Goal: Task Accomplishment & Management: Use online tool/utility

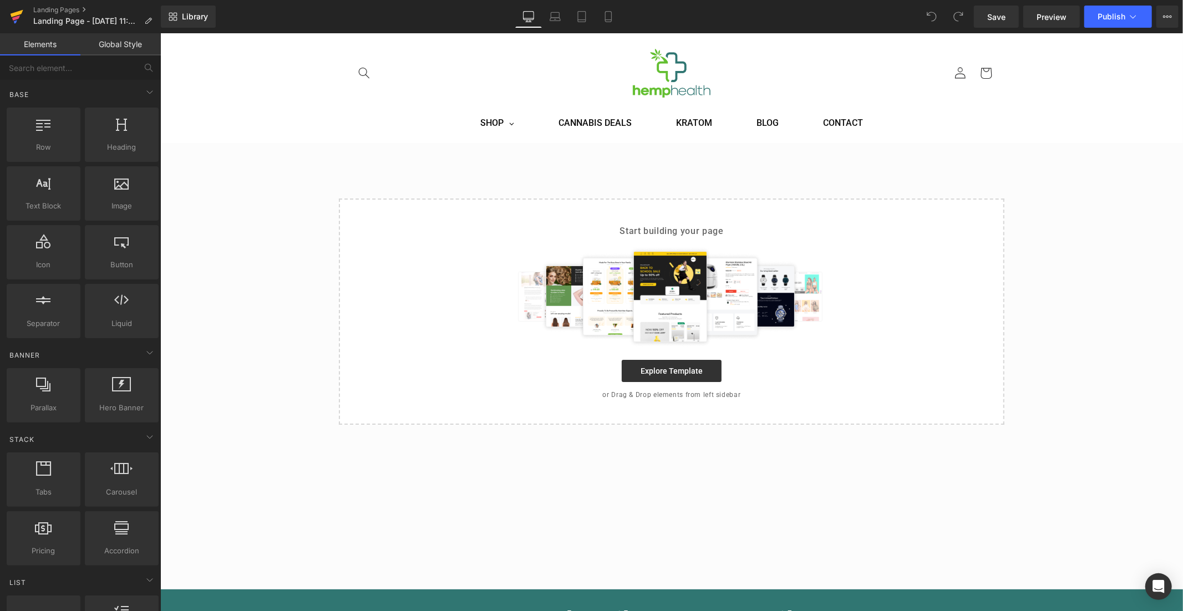
click at [17, 15] on icon at bounding box center [17, 13] width 13 height 7
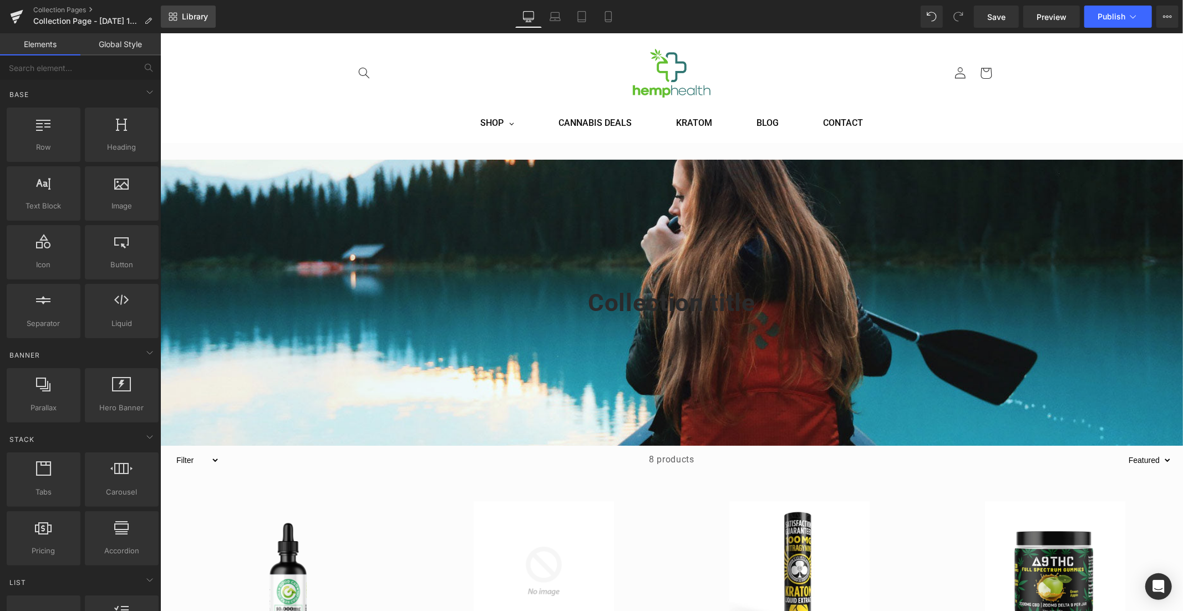
click at [191, 21] on span "Library" at bounding box center [195, 17] width 26 height 10
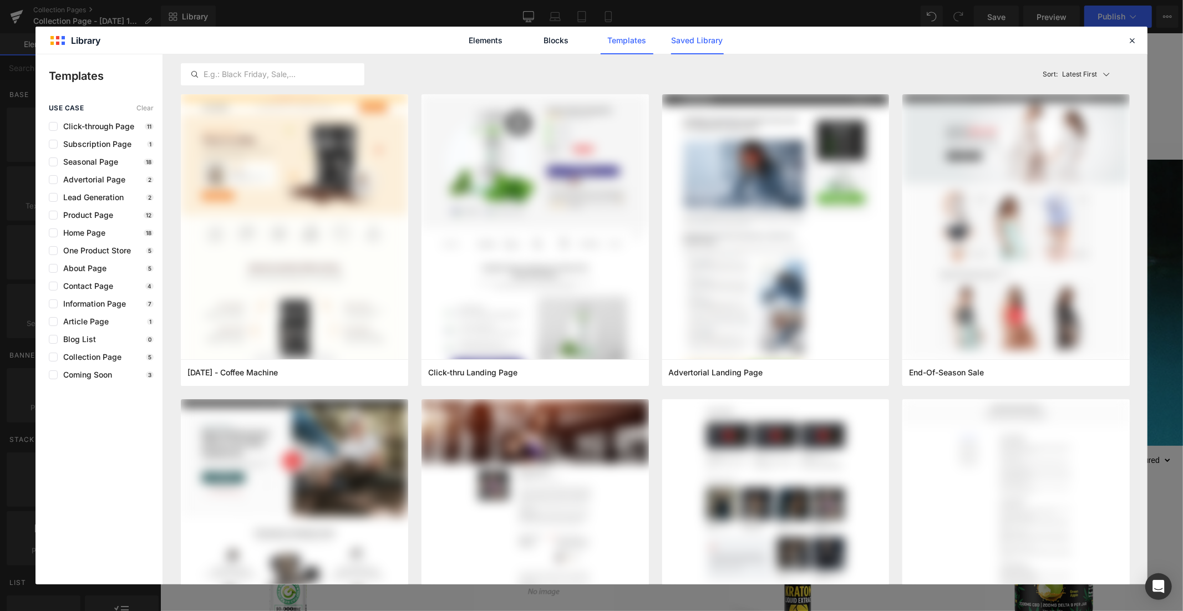
click at [0, 0] on link "Saved Library" at bounding box center [0, 0] width 0 height 0
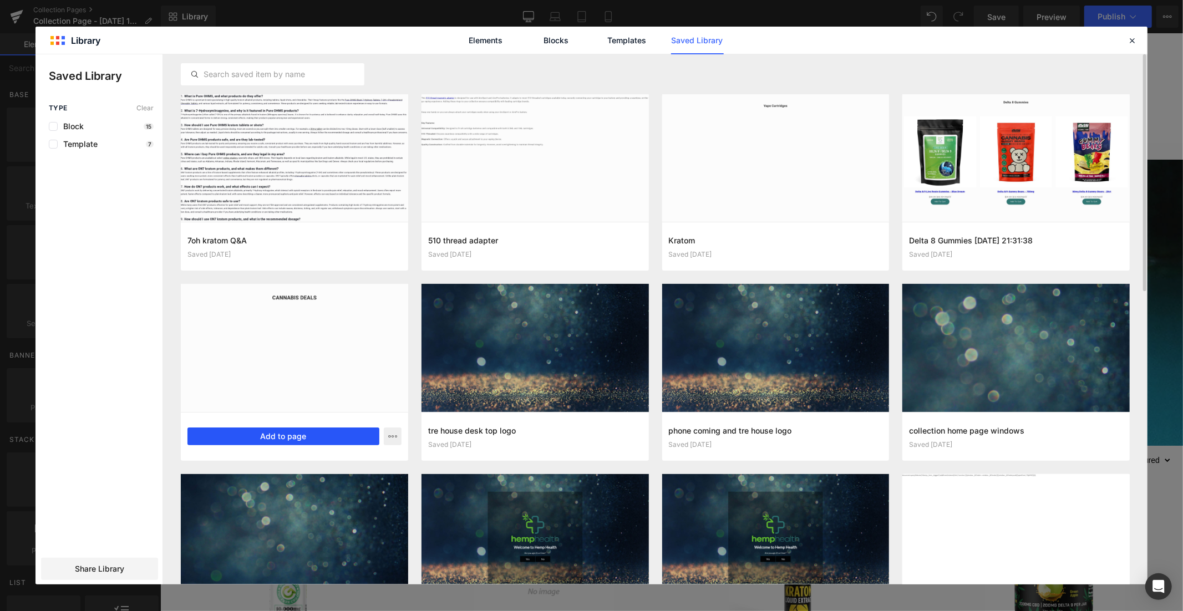
click at [252, 435] on button "Add to page" at bounding box center [283, 437] width 192 height 18
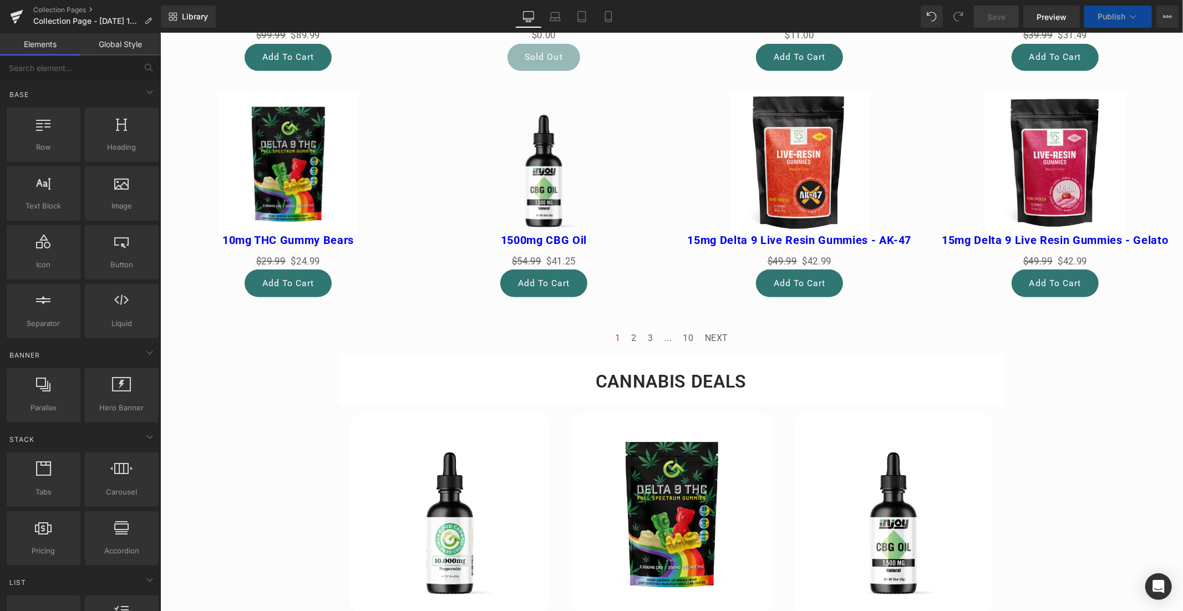
scroll to position [229, 0]
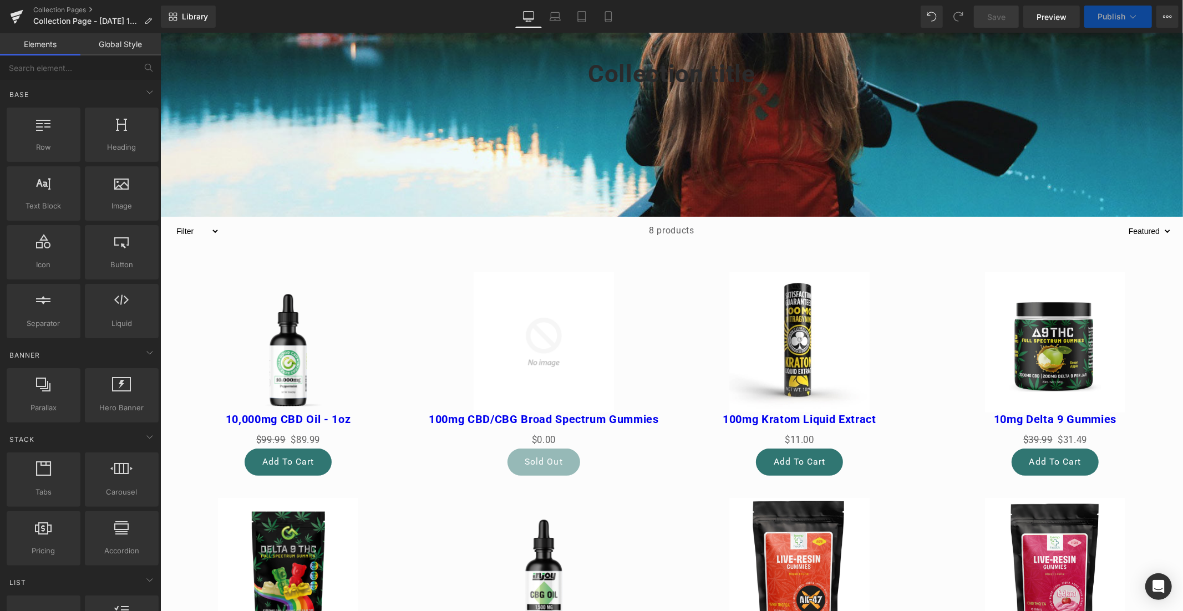
select select "Runtz"
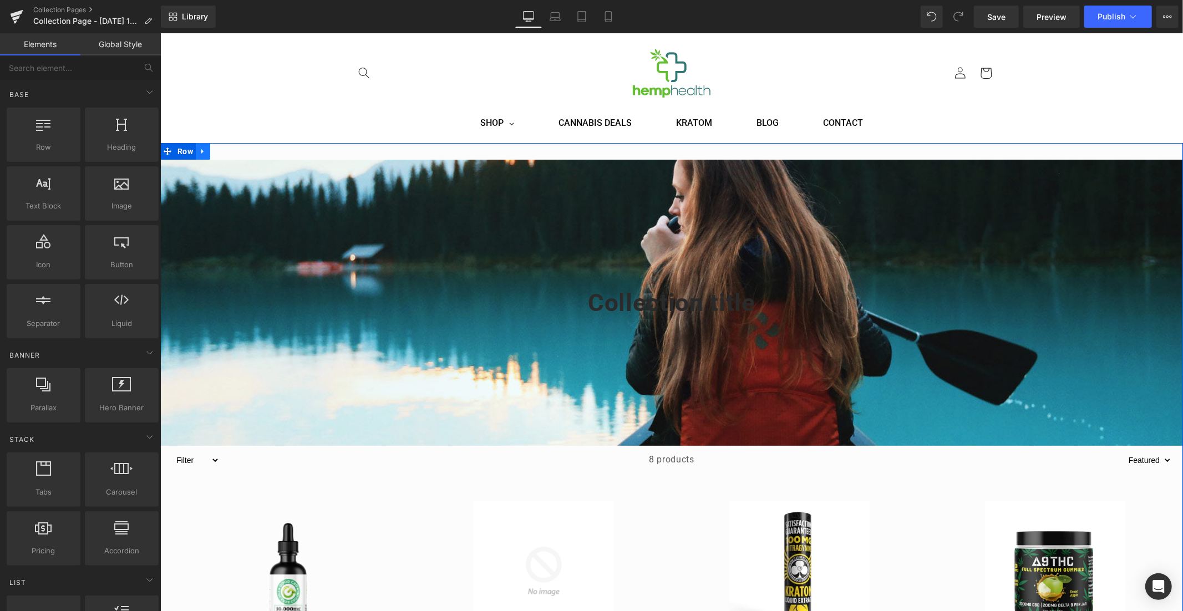
click at [203, 155] on link at bounding box center [202, 151] width 14 height 17
click at [229, 149] on icon at bounding box center [231, 151] width 8 height 8
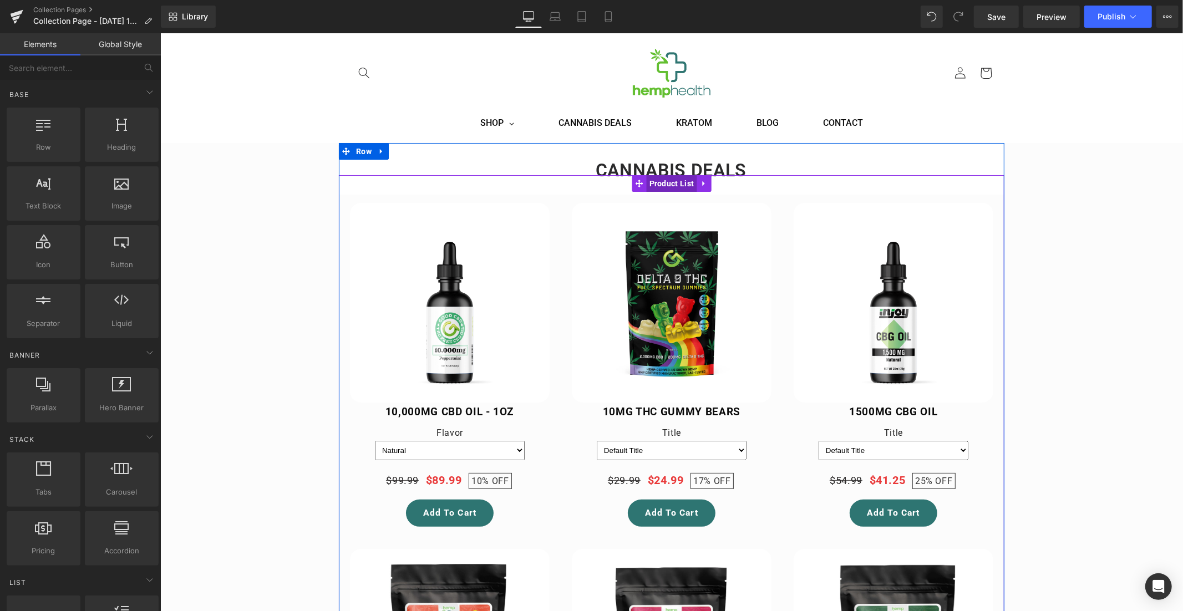
click at [666, 186] on span "Product List" at bounding box center [671, 183] width 50 height 17
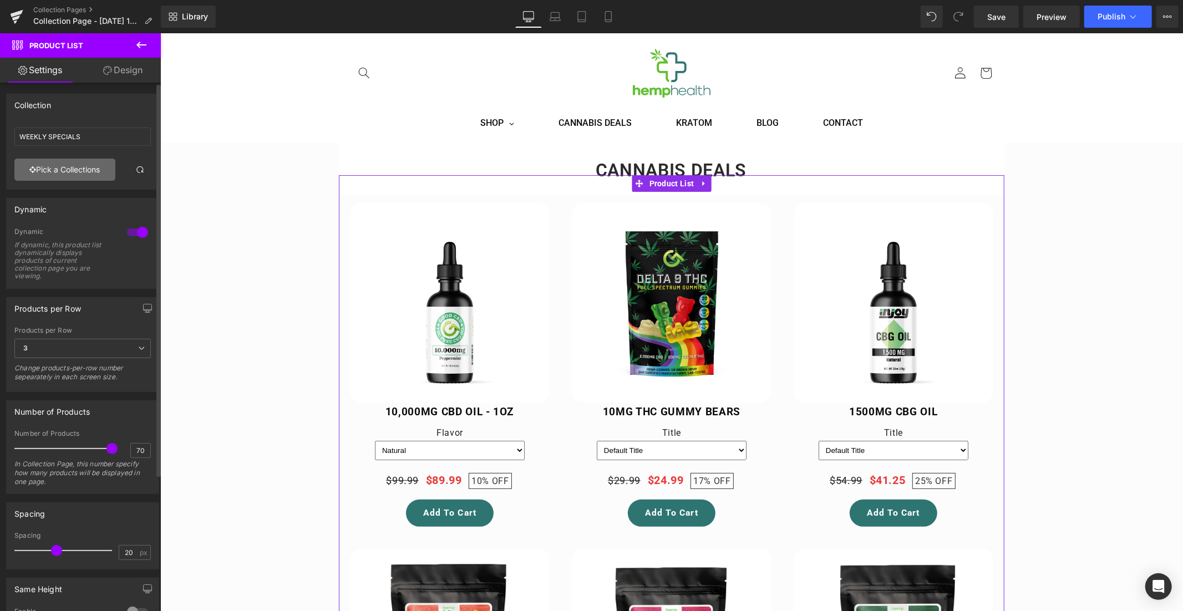
click at [53, 169] on link "Pick a Collections" at bounding box center [64, 170] width 101 height 22
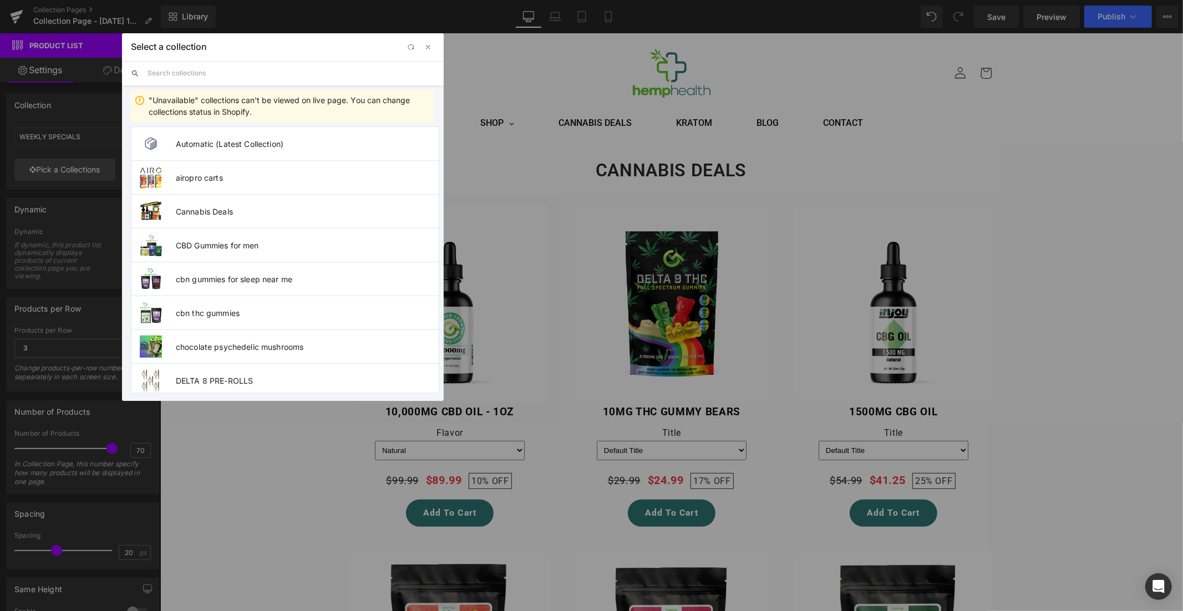
click at [192, 70] on input "text" at bounding box center [291, 73] width 287 height 24
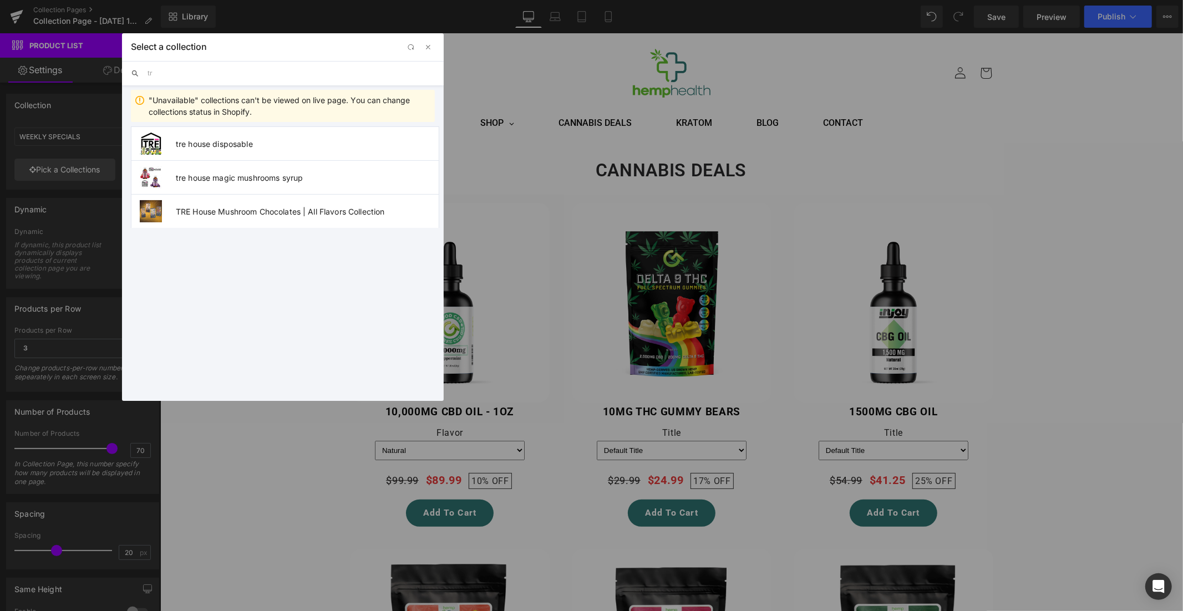
type input "t"
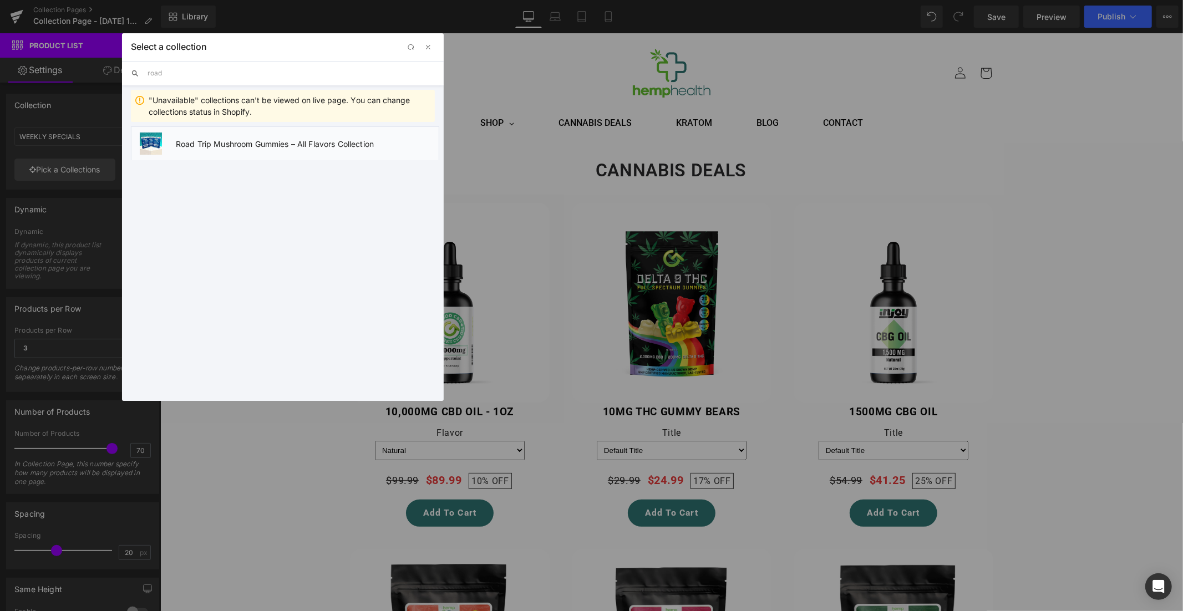
type input "road"
drag, startPoint x: 270, startPoint y: 149, endPoint x: 108, endPoint y: 115, distance: 164.8
click at [270, 149] on li "Road Trip Mushroom Gummies – All Flavors Collection" at bounding box center [285, 143] width 308 height 34
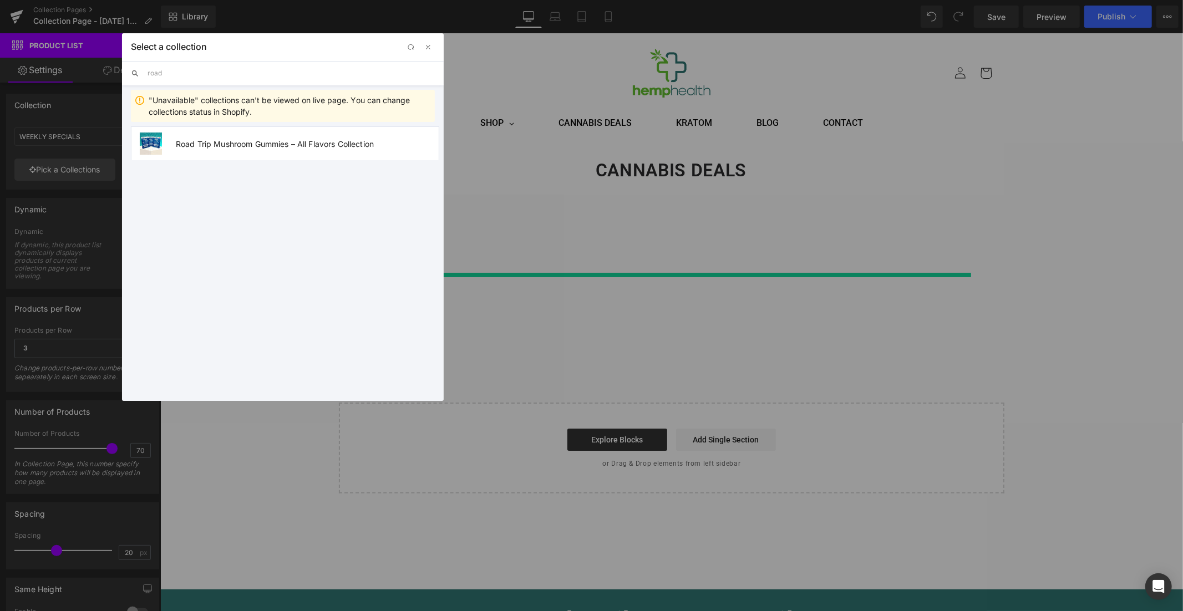
type input "Road Trip Mushroom Gummies – All Flavors Collection"
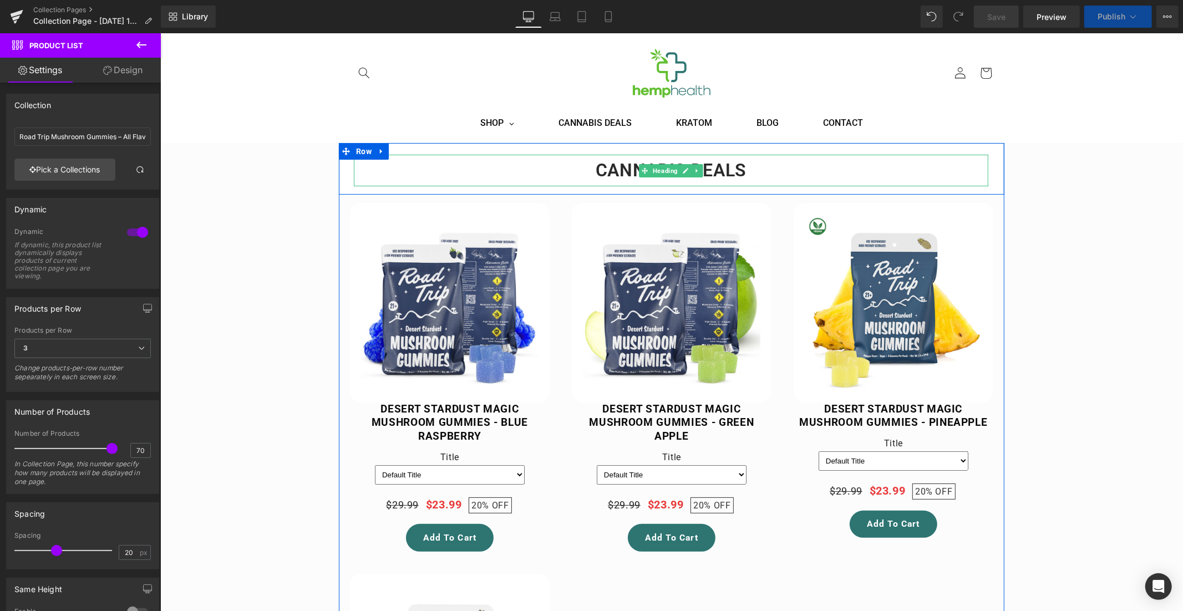
click at [724, 172] on h1 "CANNABIS DEALS" at bounding box center [670, 169] width 635 height 31
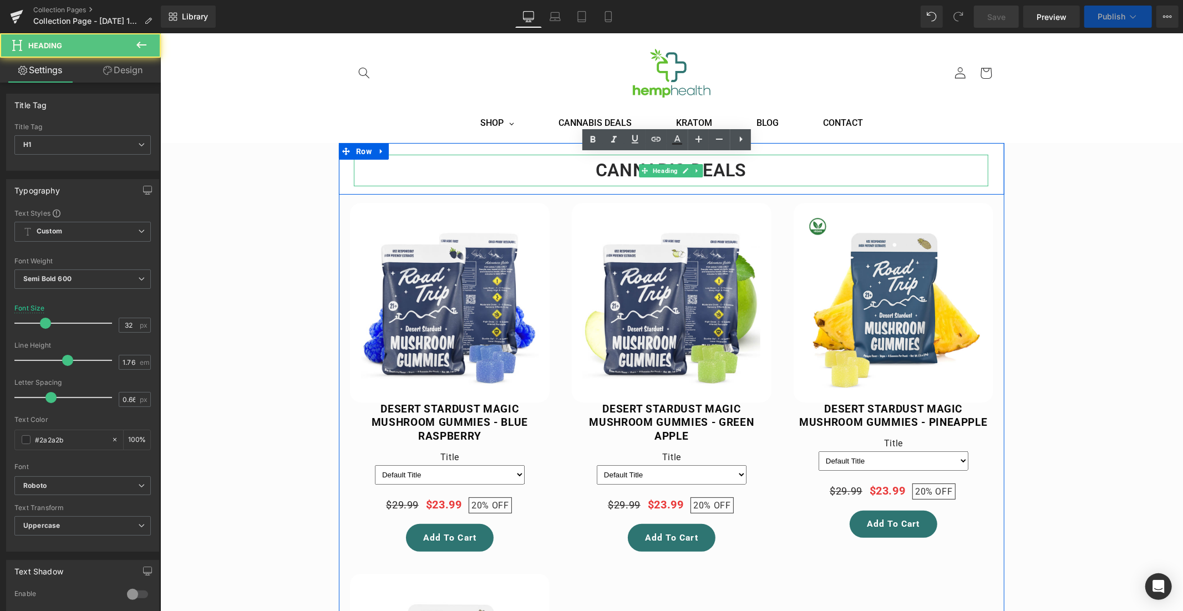
click at [720, 172] on h1 "CANNABIS DEALS" at bounding box center [670, 169] width 635 height 31
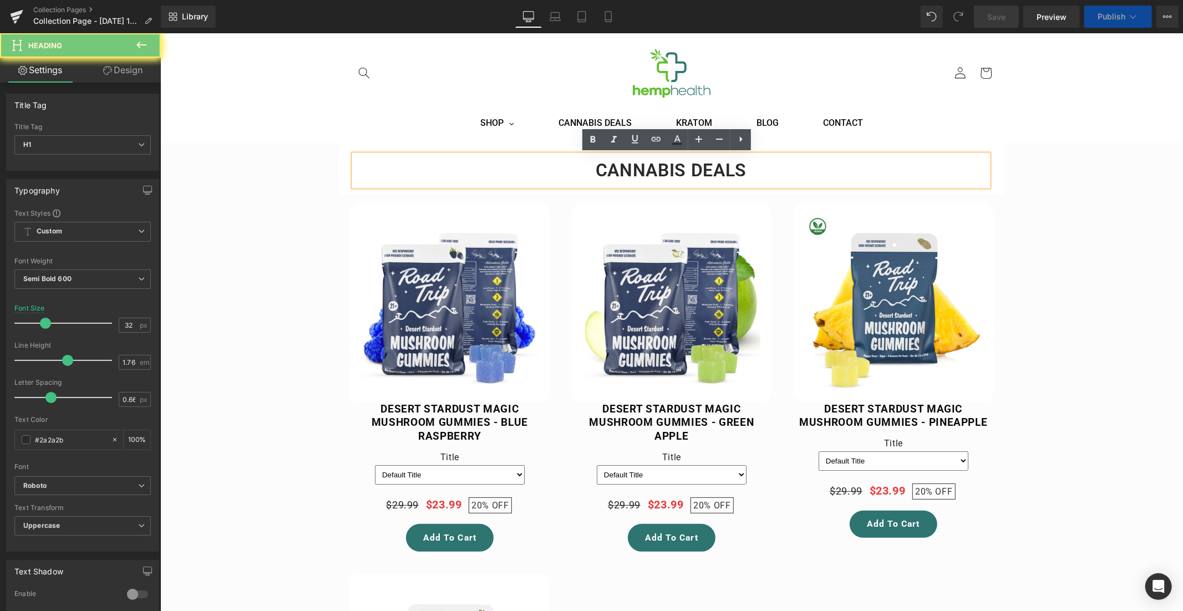
click at [720, 172] on h1 "CANNABIS DEALS" at bounding box center [670, 169] width 635 height 31
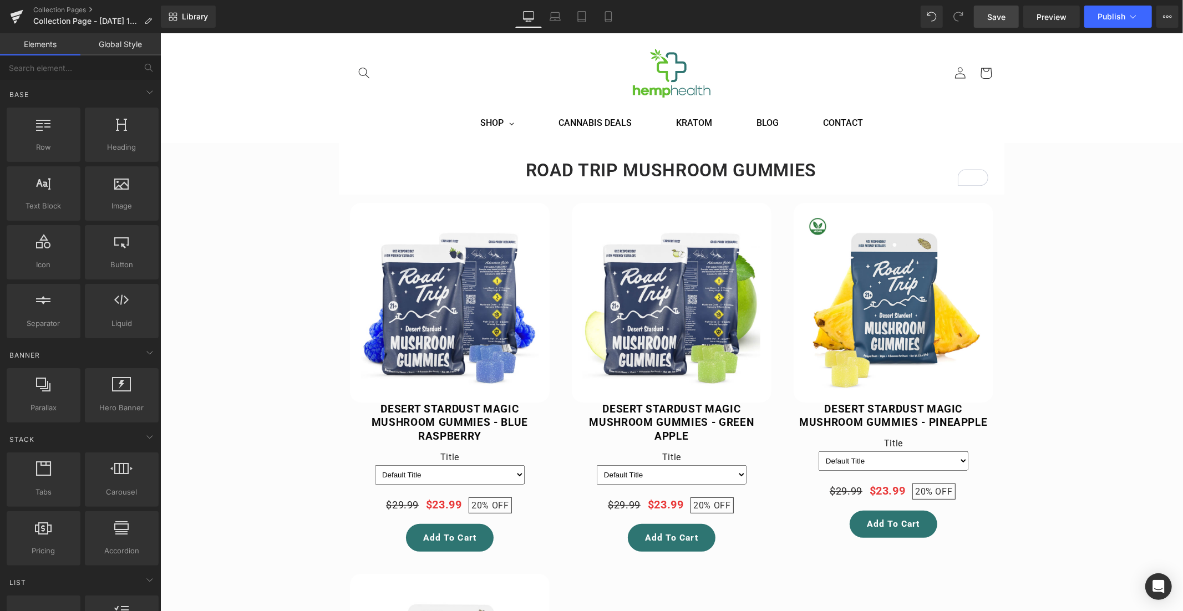
drag, startPoint x: 996, startPoint y: 17, endPoint x: 830, endPoint y: 59, distance: 171.1
click at [996, 17] on span "Save" at bounding box center [996, 17] width 18 height 12
click at [606, 20] on icon at bounding box center [608, 16] width 11 height 11
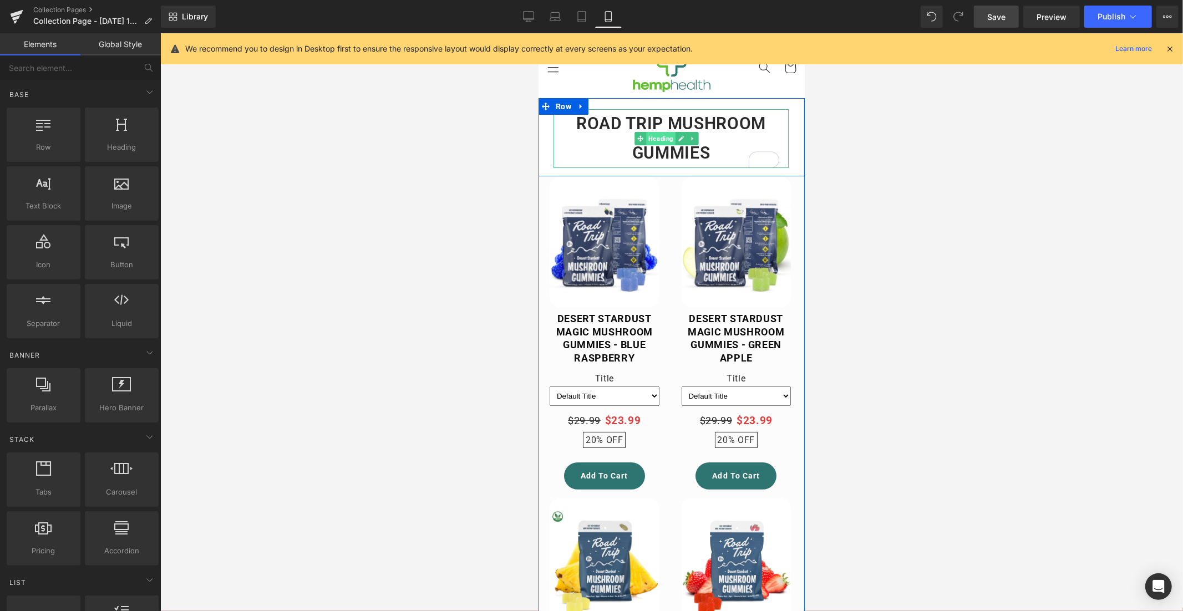
click at [661, 138] on span "Heading" at bounding box center [660, 137] width 29 height 13
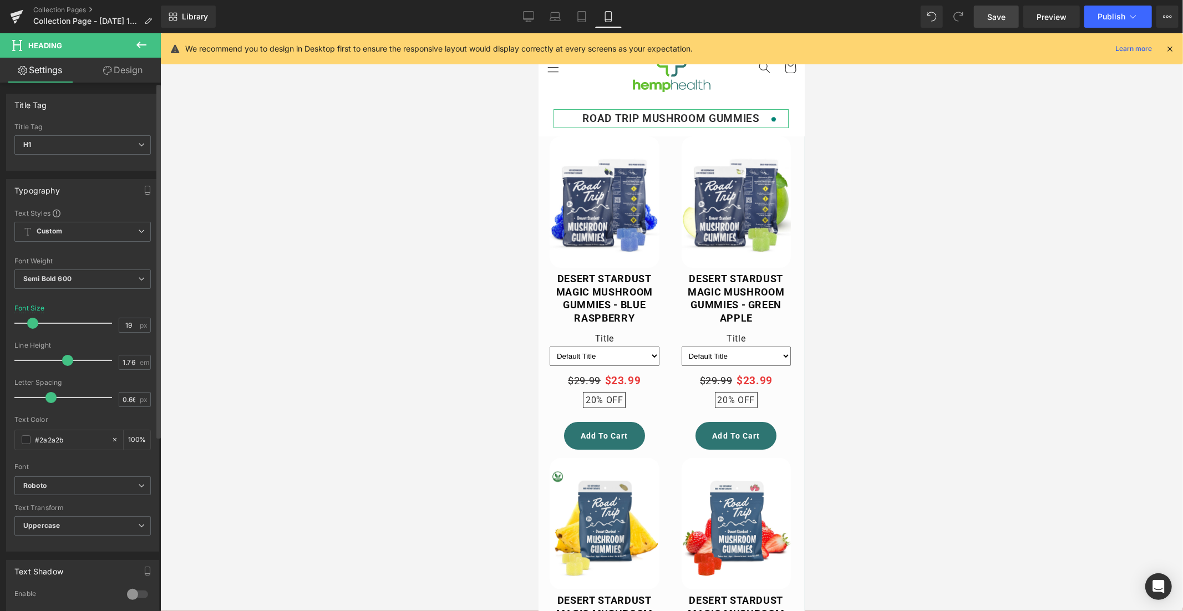
type input "20"
drag, startPoint x: 43, startPoint y: 323, endPoint x: 34, endPoint y: 321, distance: 9.1
click at [34, 321] on span at bounding box center [33, 323] width 11 height 11
click at [999, 236] on div at bounding box center [671, 322] width 1023 height 578
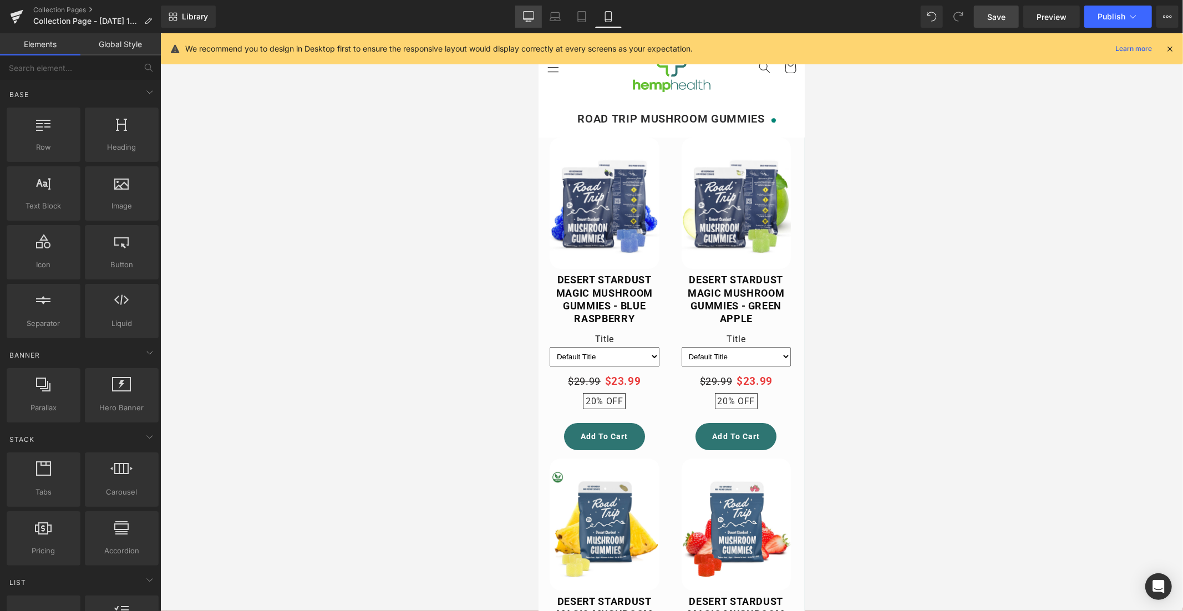
click at [525, 13] on icon at bounding box center [528, 16] width 11 height 8
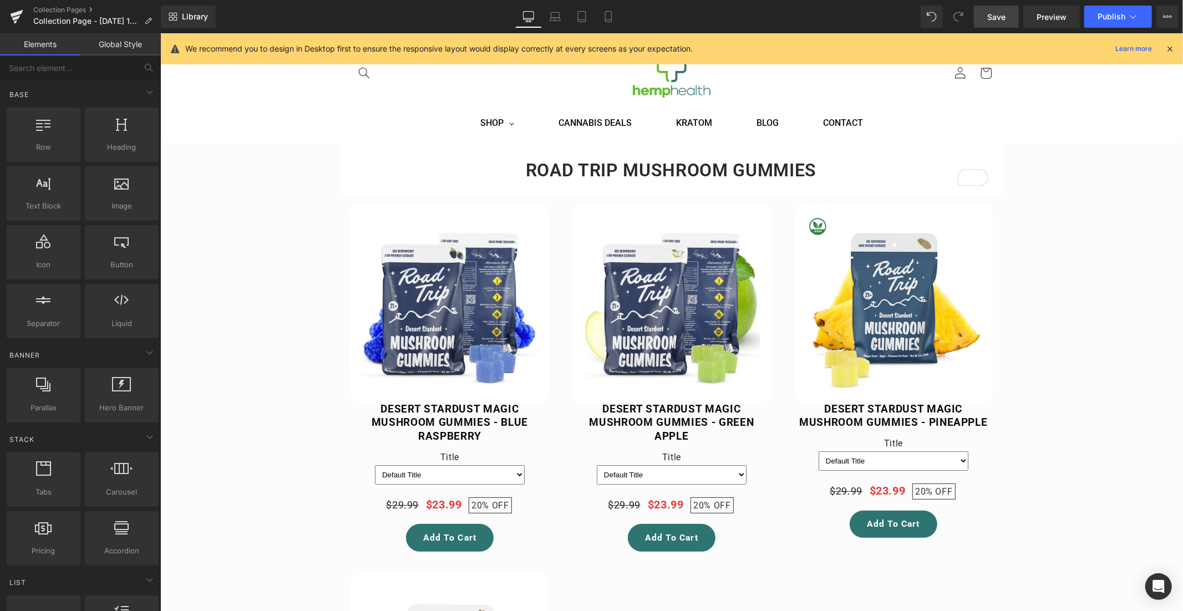
click at [1000, 21] on span "Save" at bounding box center [996, 17] width 18 height 12
click at [1115, 18] on span "Publish" at bounding box center [1112, 16] width 28 height 9
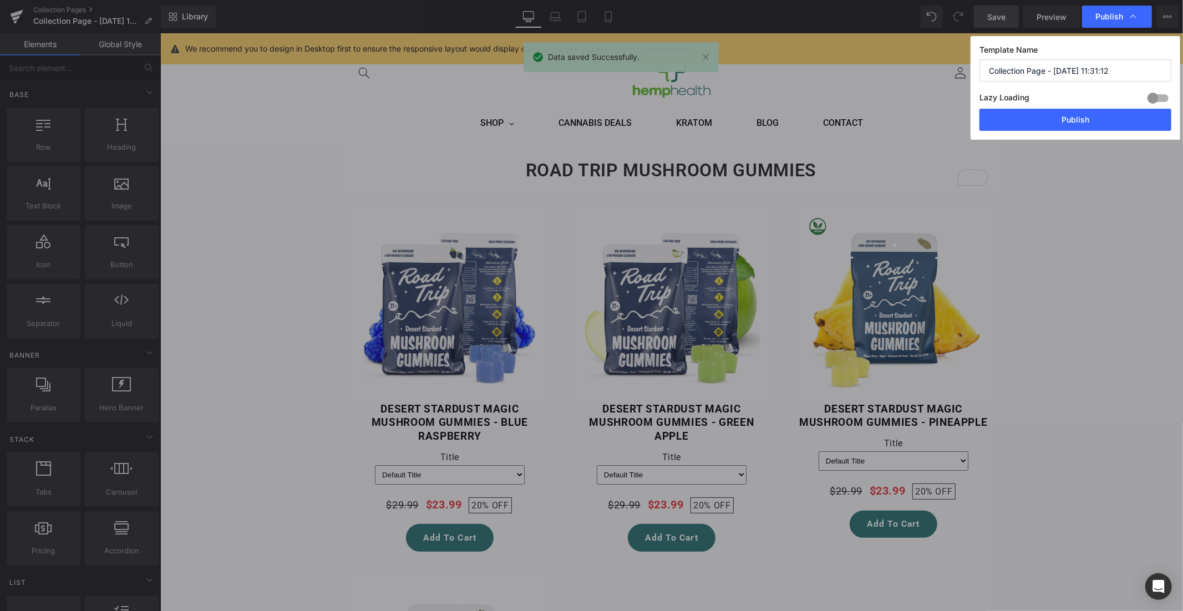
click at [1152, 94] on div at bounding box center [1158, 98] width 27 height 18
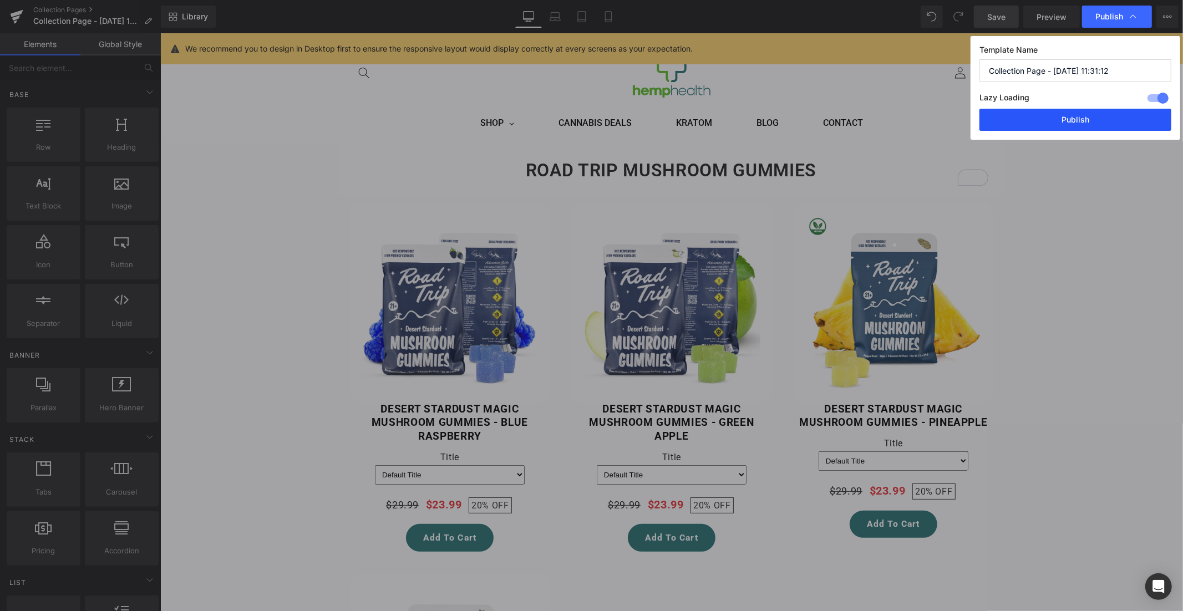
click at [1102, 120] on button "Publish" at bounding box center [1076, 120] width 192 height 22
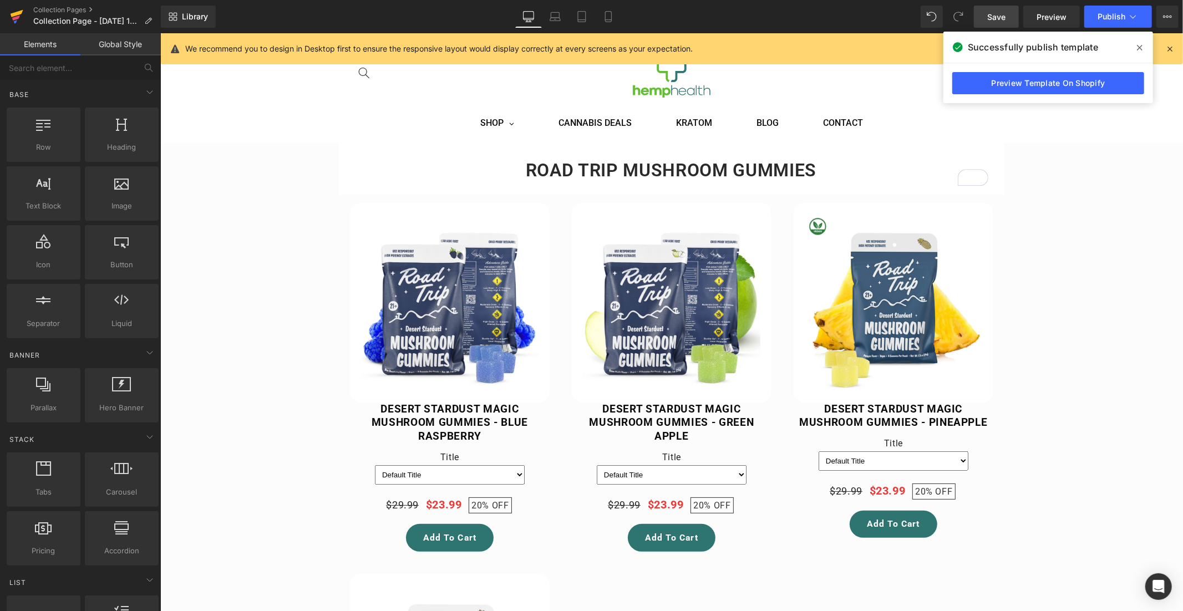
click at [13, 16] on icon at bounding box center [17, 13] width 13 height 7
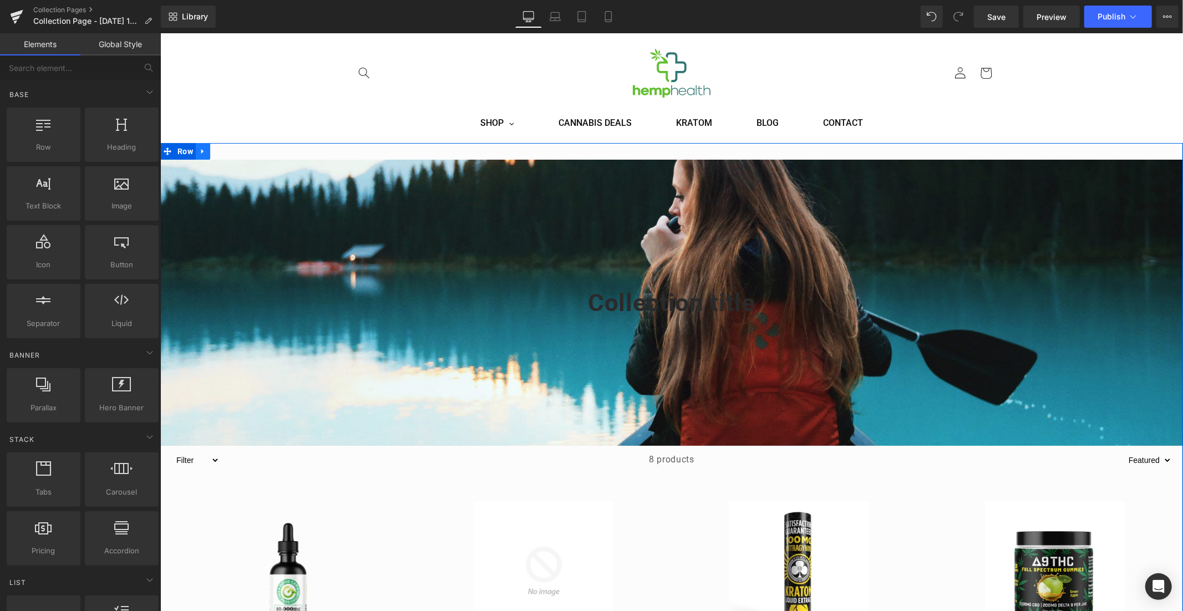
click at [202, 152] on icon at bounding box center [203, 151] width 8 height 8
click at [227, 151] on icon at bounding box center [231, 151] width 8 height 8
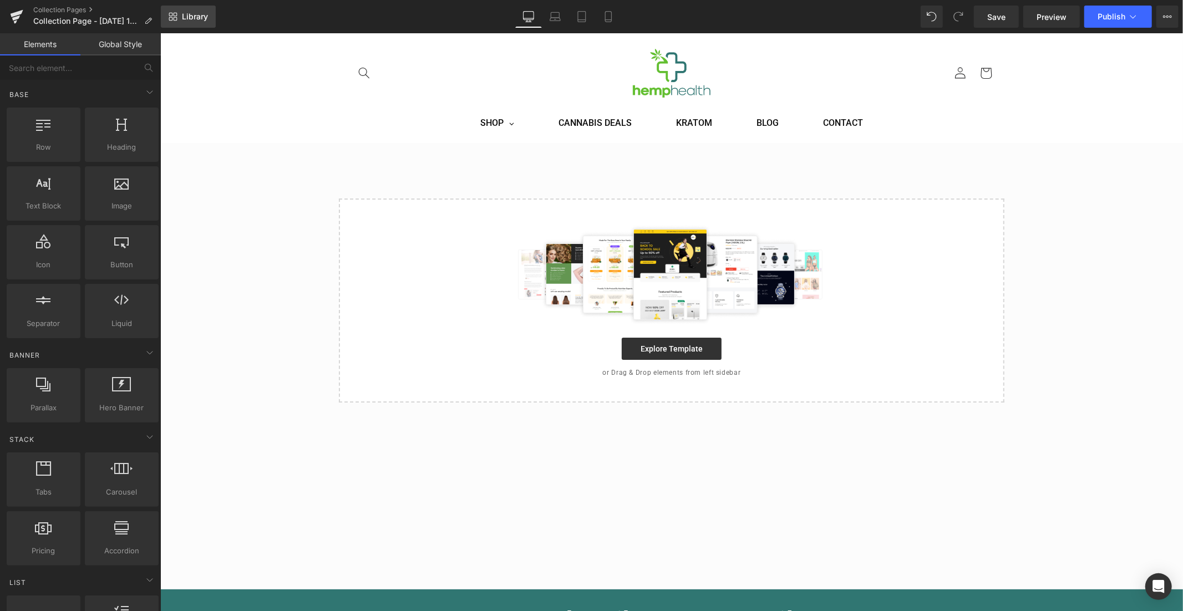
click at [192, 16] on span "Library" at bounding box center [195, 17] width 26 height 10
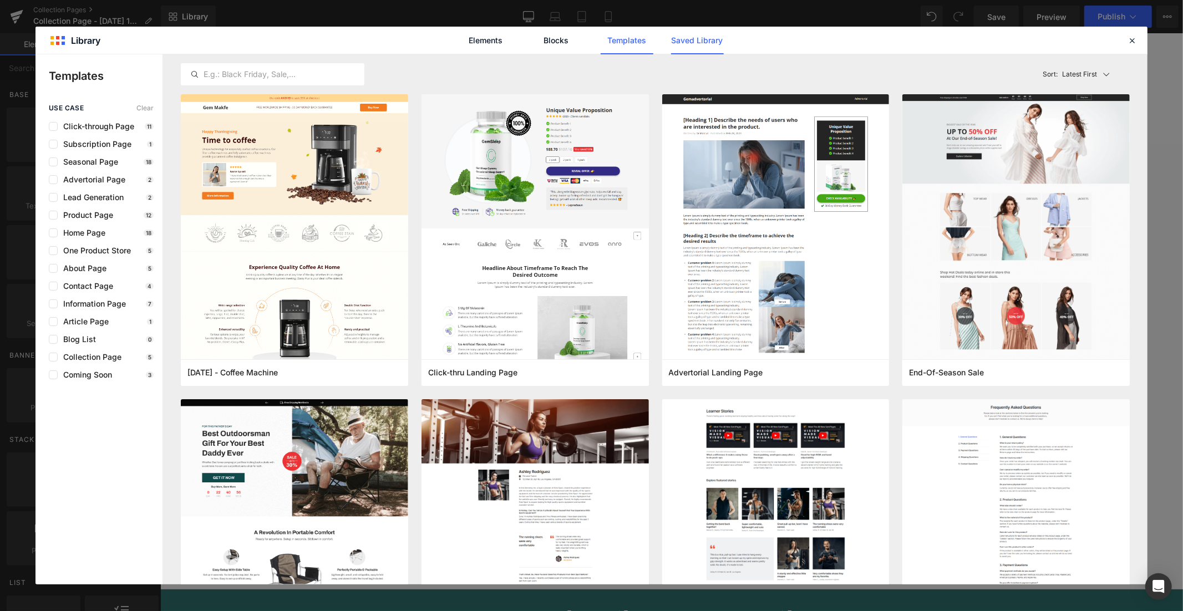
click at [709, 39] on link "Saved Library" at bounding box center [697, 41] width 53 height 28
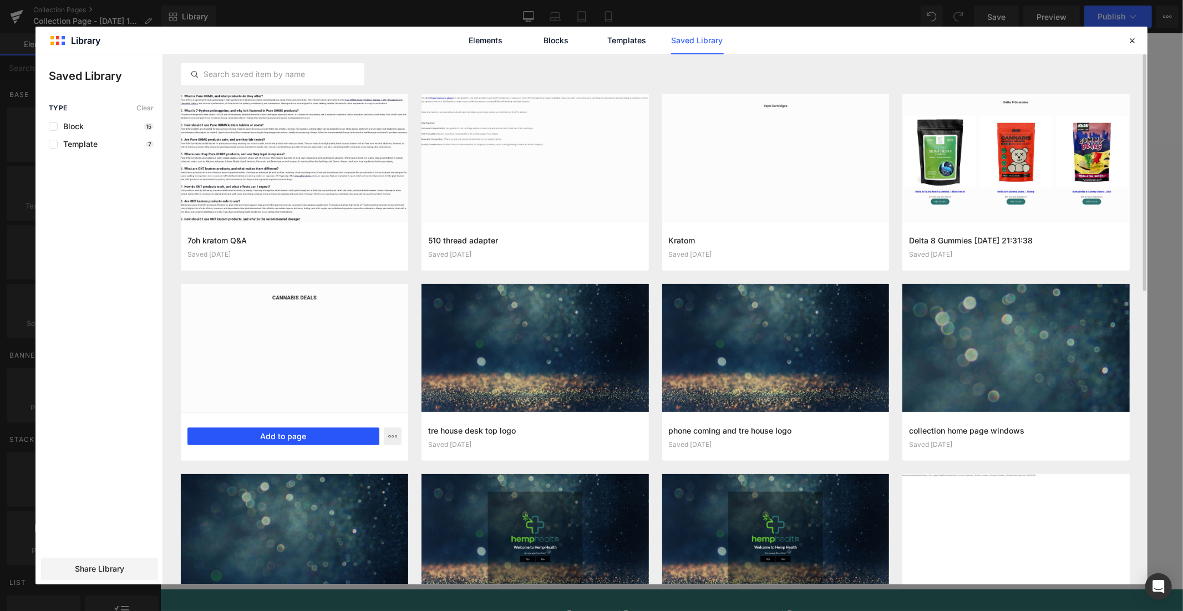
click at [299, 432] on button "Add to page" at bounding box center [283, 437] width 192 height 18
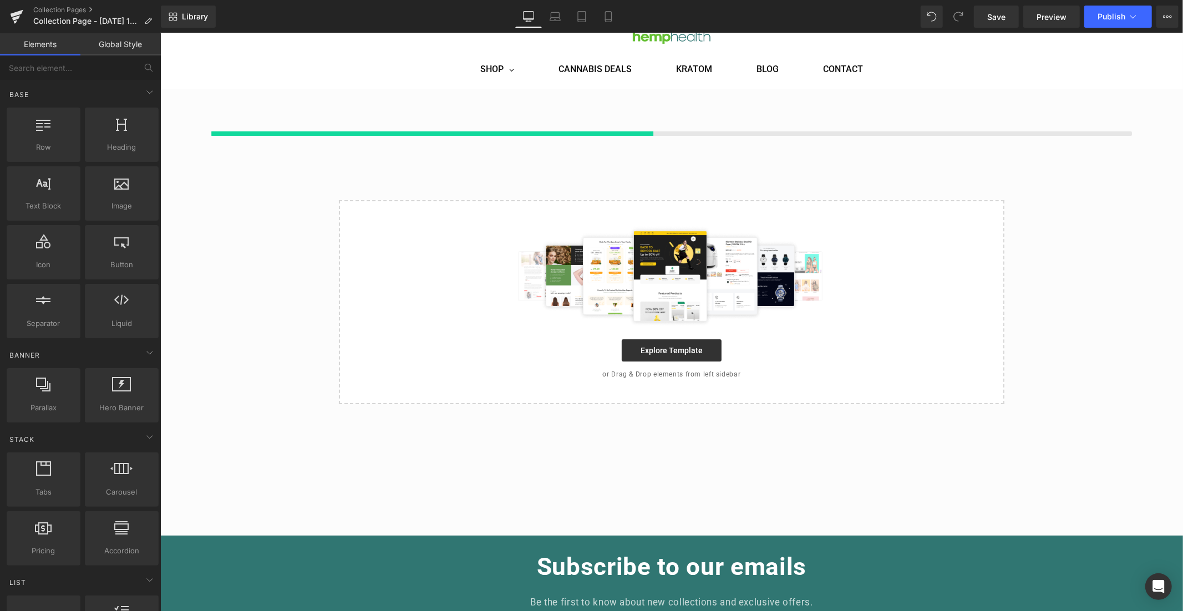
scroll to position [54, 0]
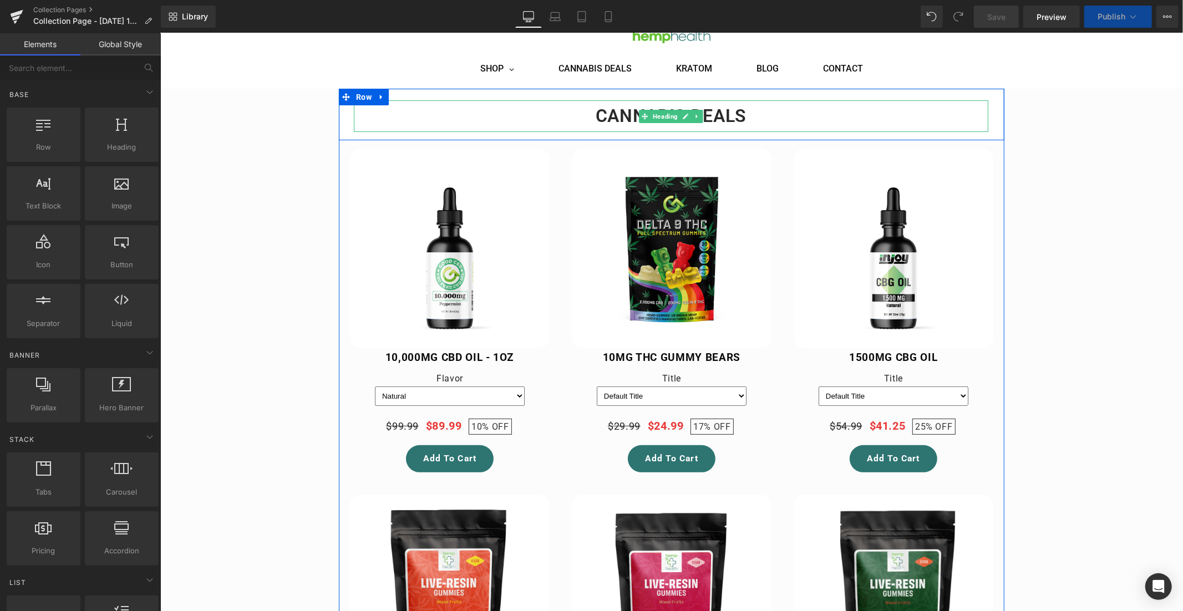
click at [737, 116] on h1 "CANNABIS DEALS" at bounding box center [670, 115] width 635 height 31
select select "Runtz"
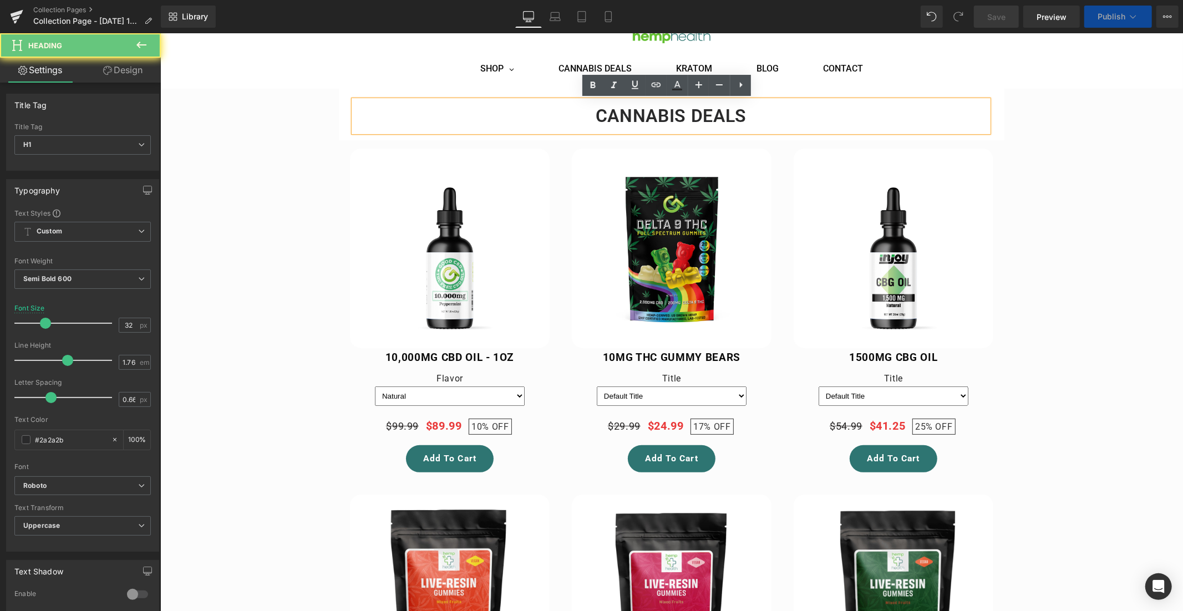
click at [737, 116] on h1 "CANNABIS DEALS" at bounding box center [670, 115] width 635 height 31
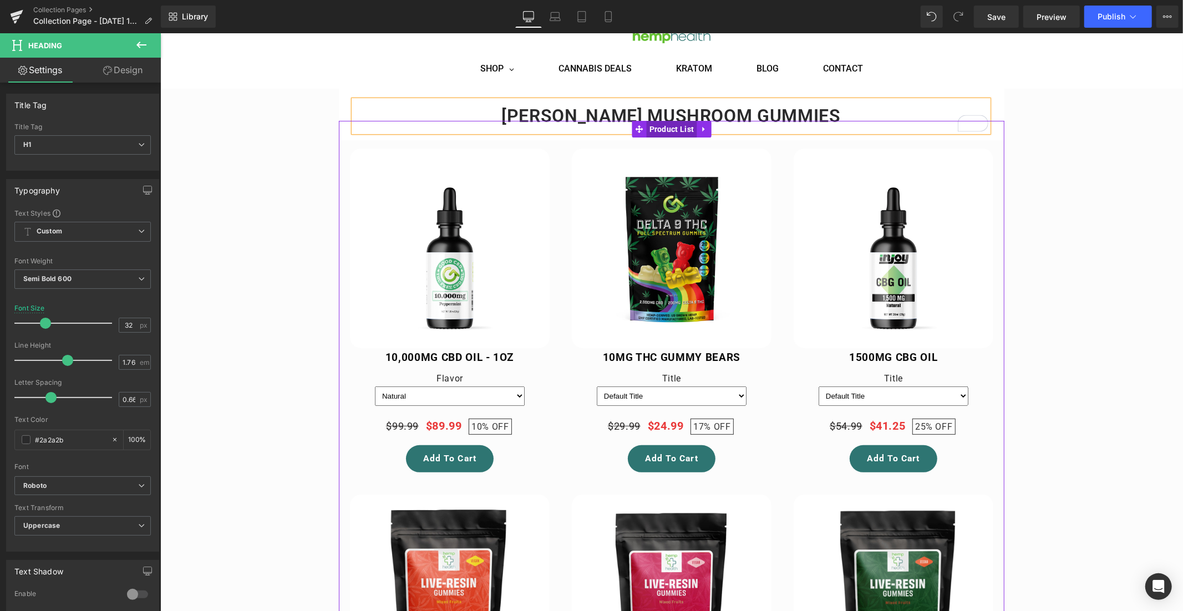
click at [666, 129] on span "Product List" at bounding box center [671, 128] width 50 height 17
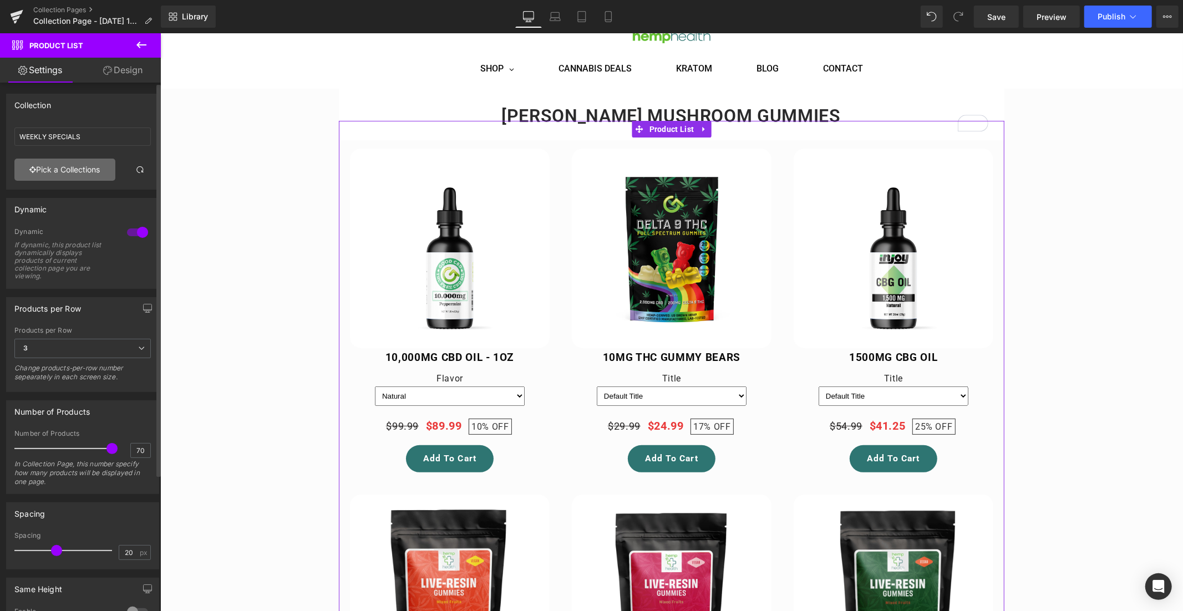
click at [69, 169] on link "Pick a Collections" at bounding box center [64, 170] width 101 height 22
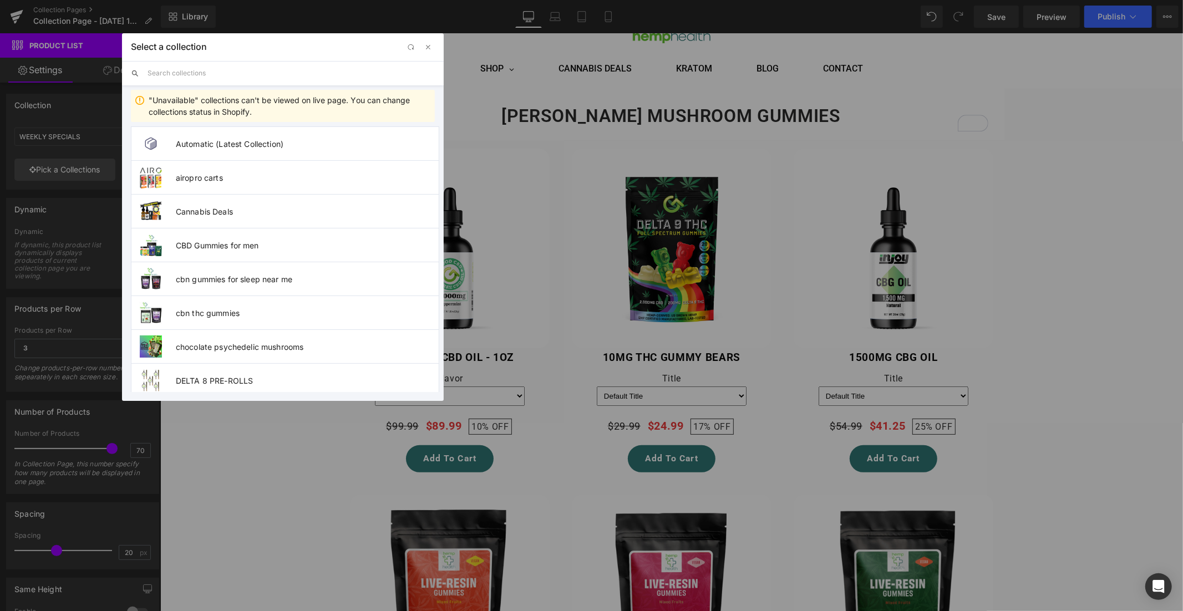
click at [176, 69] on input "text" at bounding box center [291, 73] width 287 height 24
type input "e"
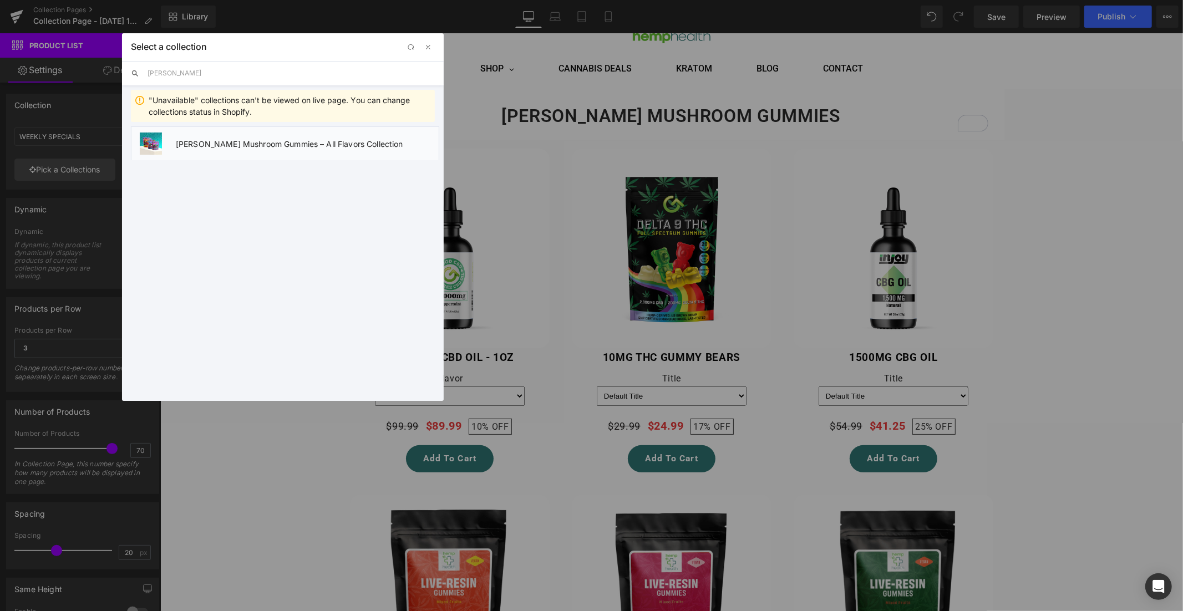
type input "wunder"
click at [248, 143] on span "Wunder Mushroom Gummies – All Flavors Collection" at bounding box center [307, 143] width 263 height 9
type input "Wunder Mushroom Gummies – All Flavors Collection"
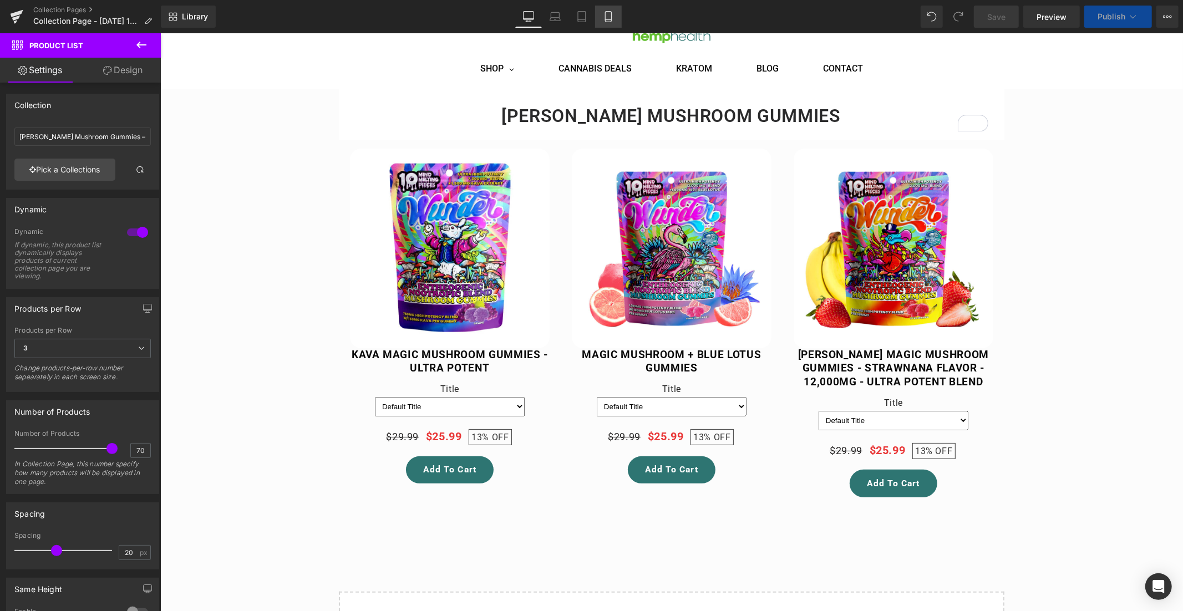
click at [608, 16] on icon at bounding box center [608, 16] width 11 height 11
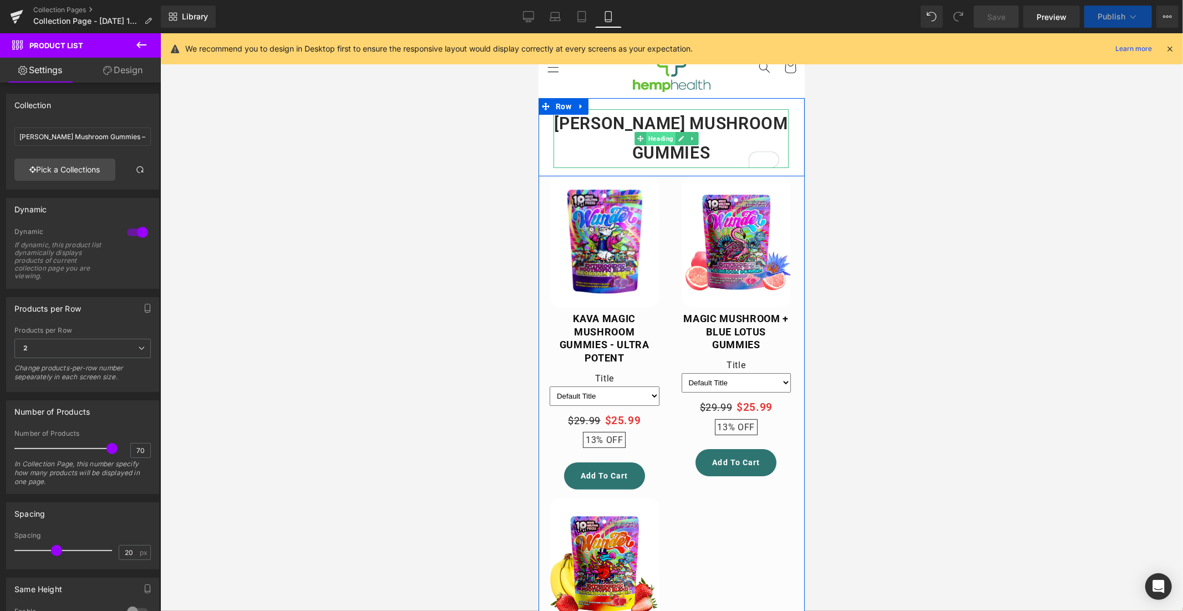
click at [664, 140] on span "Heading" at bounding box center [660, 137] width 29 height 13
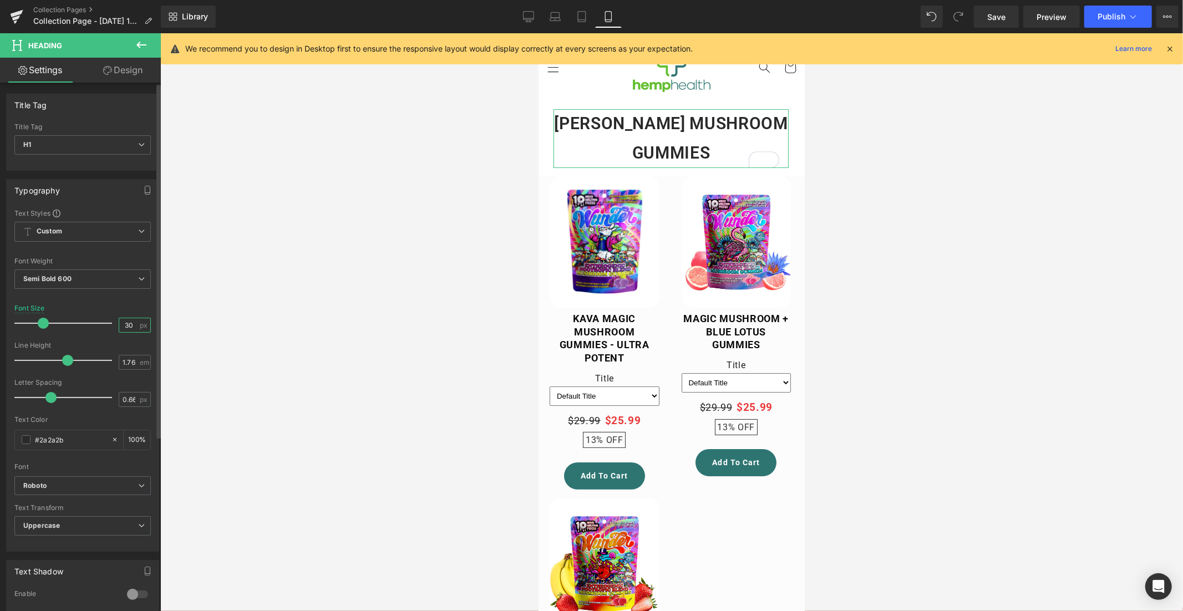
click at [124, 324] on input "30" at bounding box center [128, 325] width 19 height 14
click at [130, 324] on input "30" at bounding box center [128, 325] width 19 height 14
click at [125, 324] on input "30" at bounding box center [128, 325] width 19 height 14
type input "20"
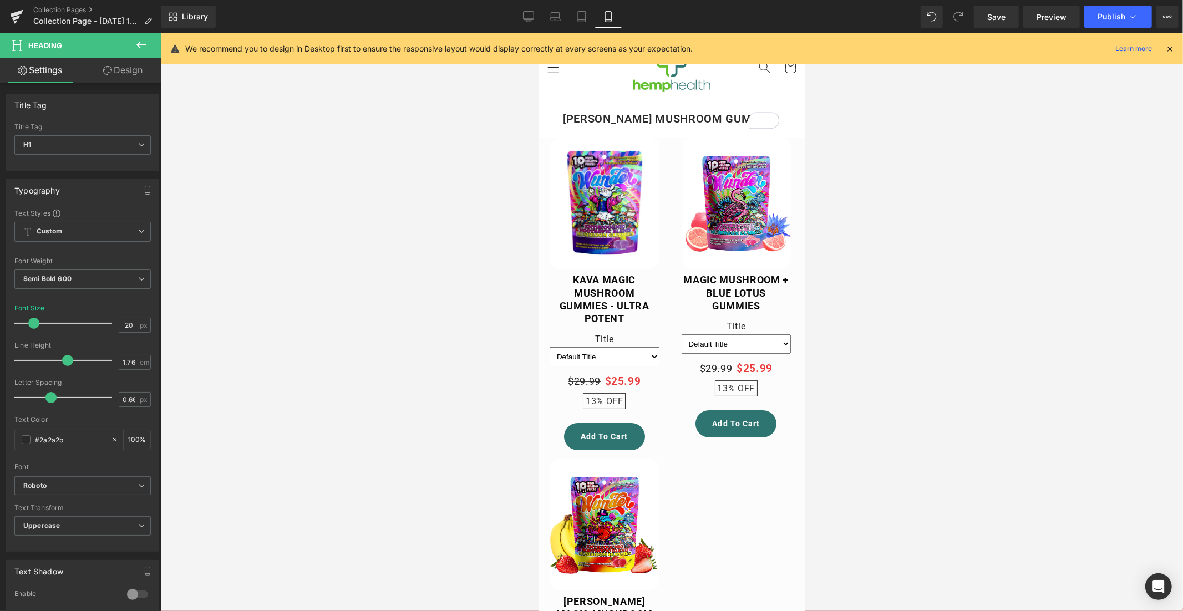
click at [945, 273] on div at bounding box center [671, 322] width 1023 height 578
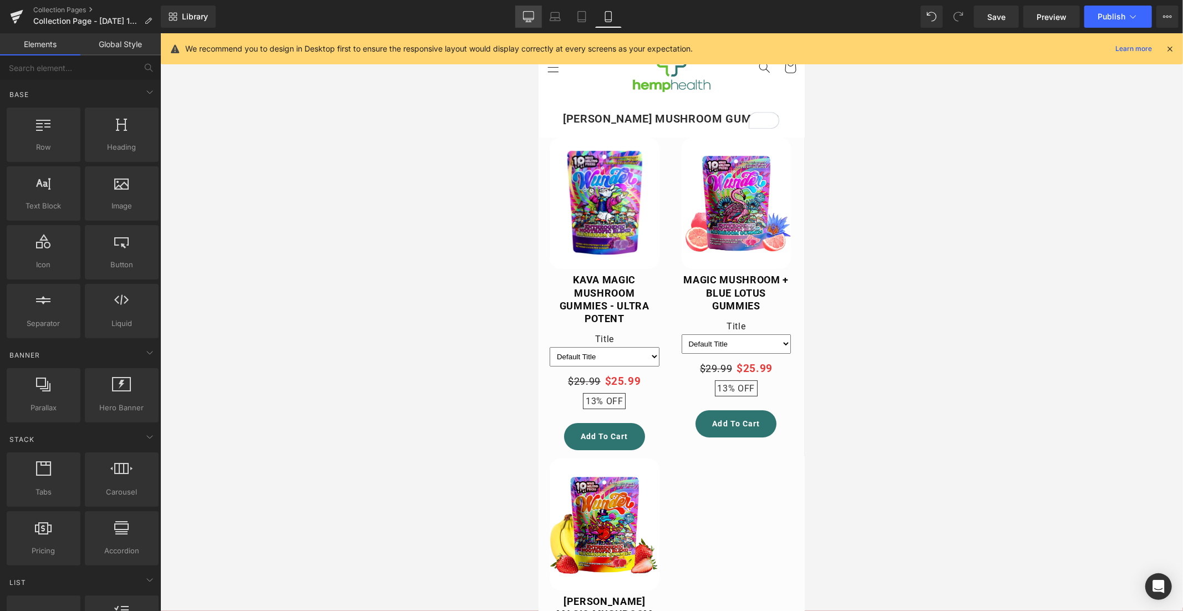
click at [532, 12] on icon at bounding box center [528, 16] width 11 height 11
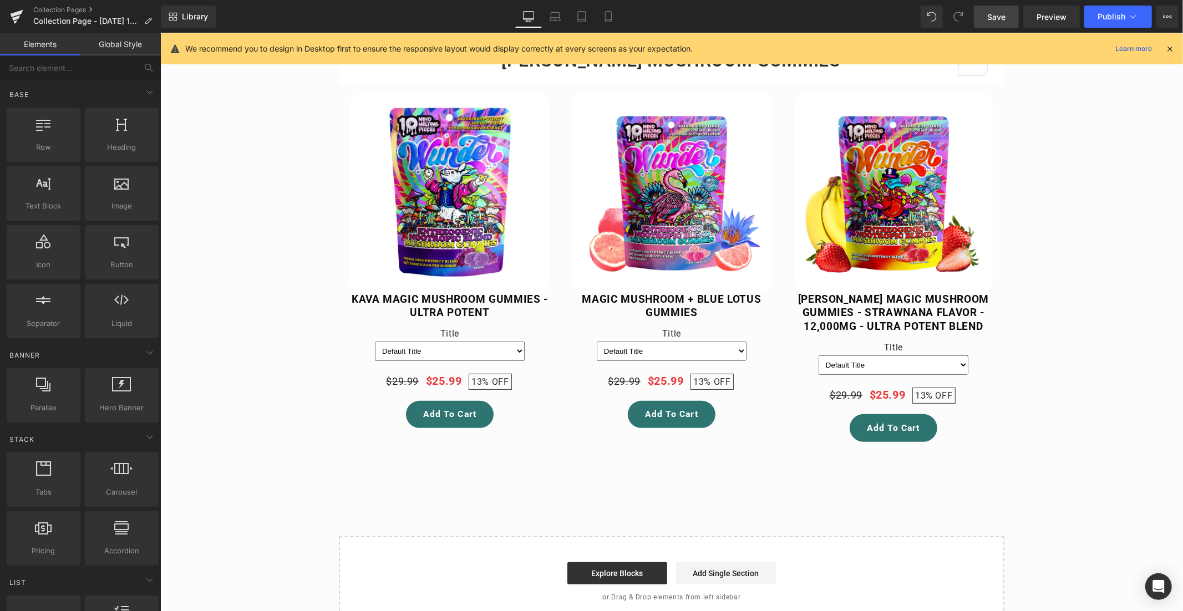
click at [999, 13] on span "Save" at bounding box center [996, 17] width 18 height 12
click at [1115, 19] on span "Publish" at bounding box center [1112, 16] width 28 height 9
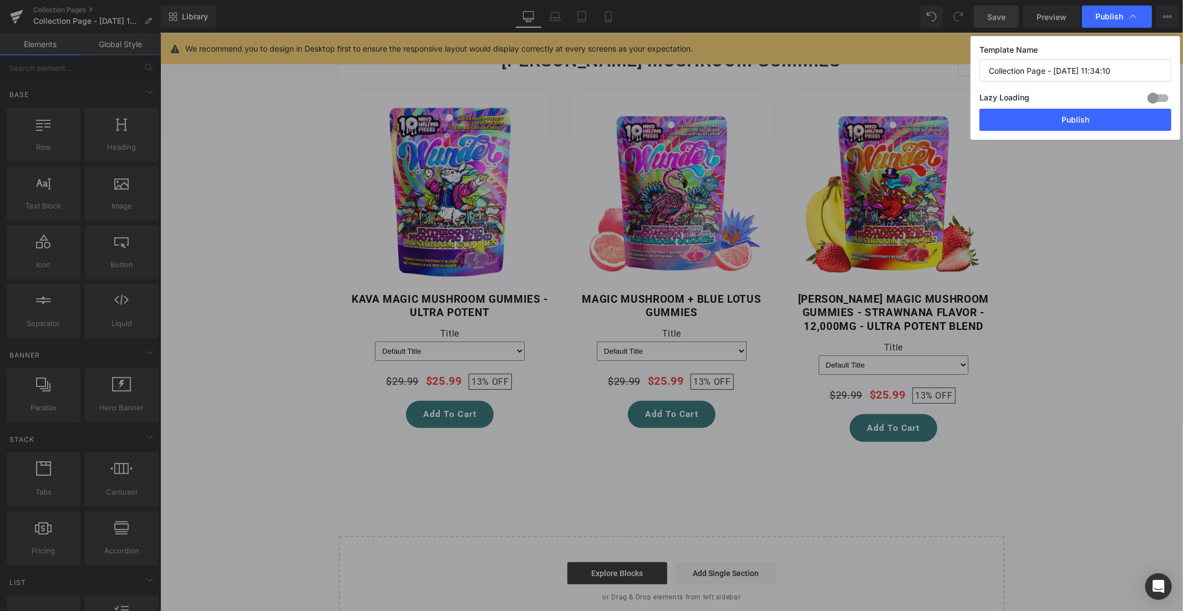
click at [1154, 94] on div at bounding box center [1158, 98] width 27 height 18
click at [1073, 119] on button "Publish" at bounding box center [1076, 120] width 192 height 22
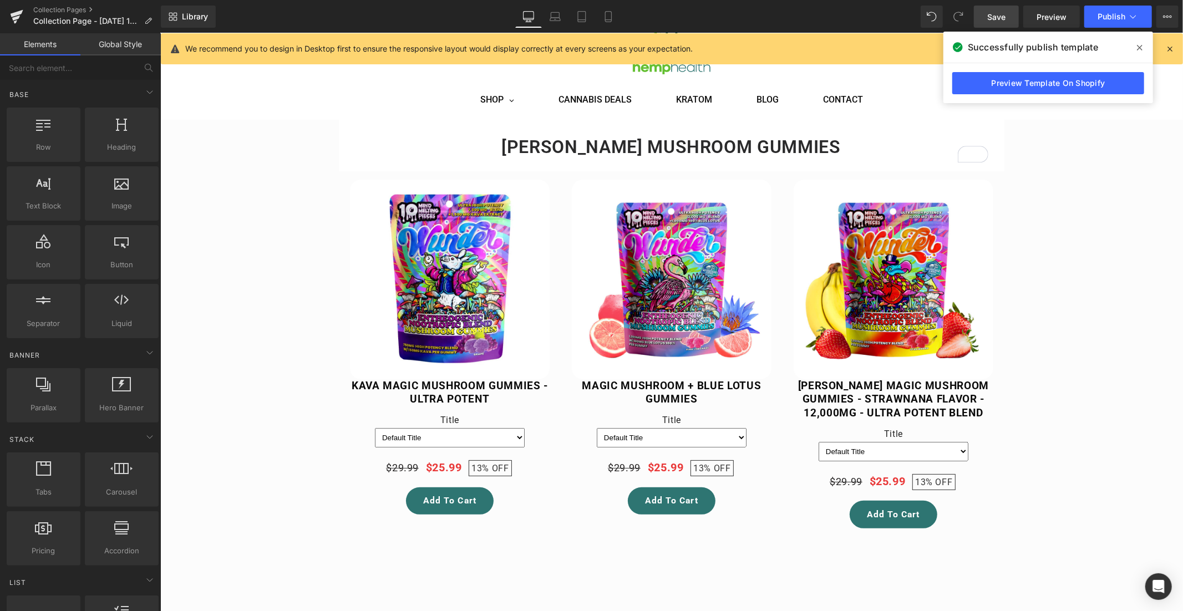
scroll to position [0, 0]
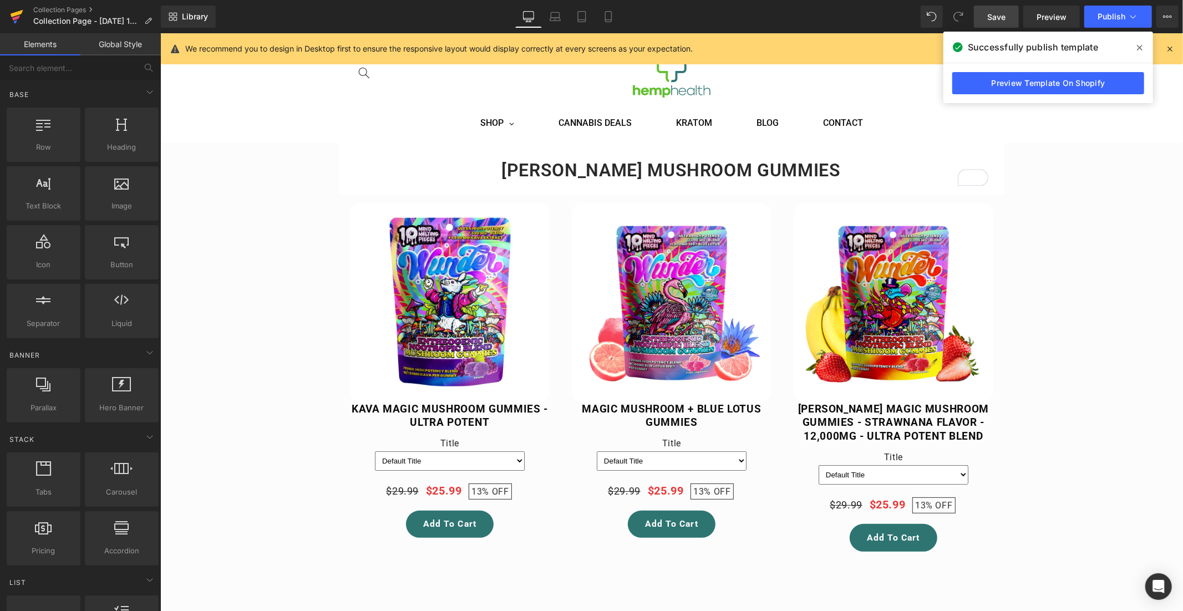
click at [17, 13] on icon at bounding box center [17, 13] width 13 height 7
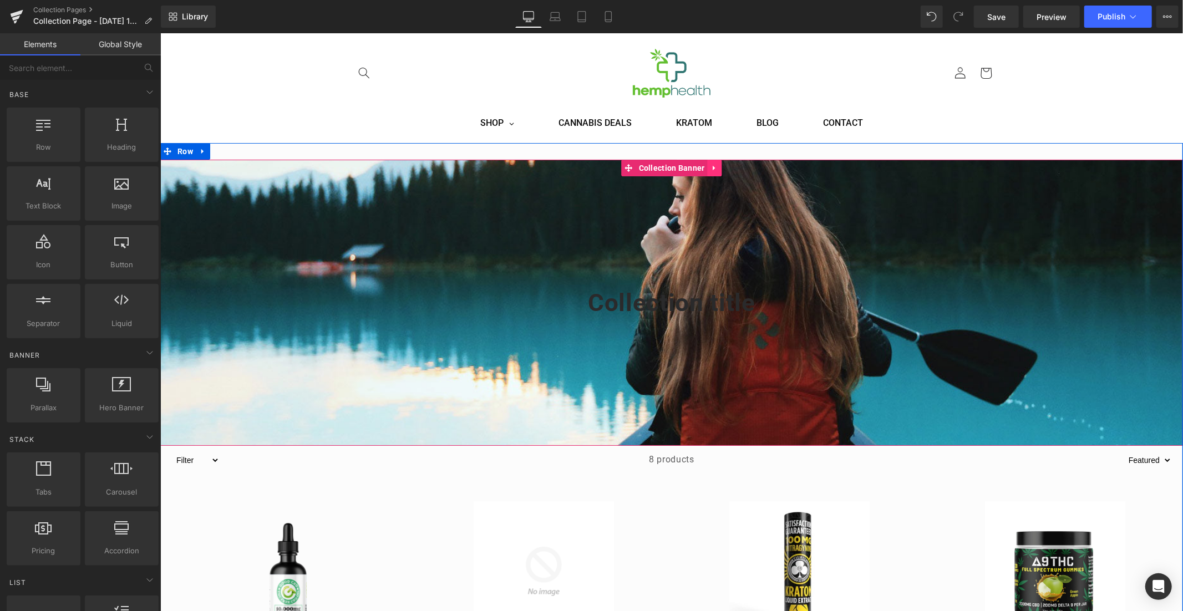
click at [714, 170] on icon at bounding box center [715, 168] width 8 height 8
click at [718, 164] on icon at bounding box center [722, 168] width 8 height 8
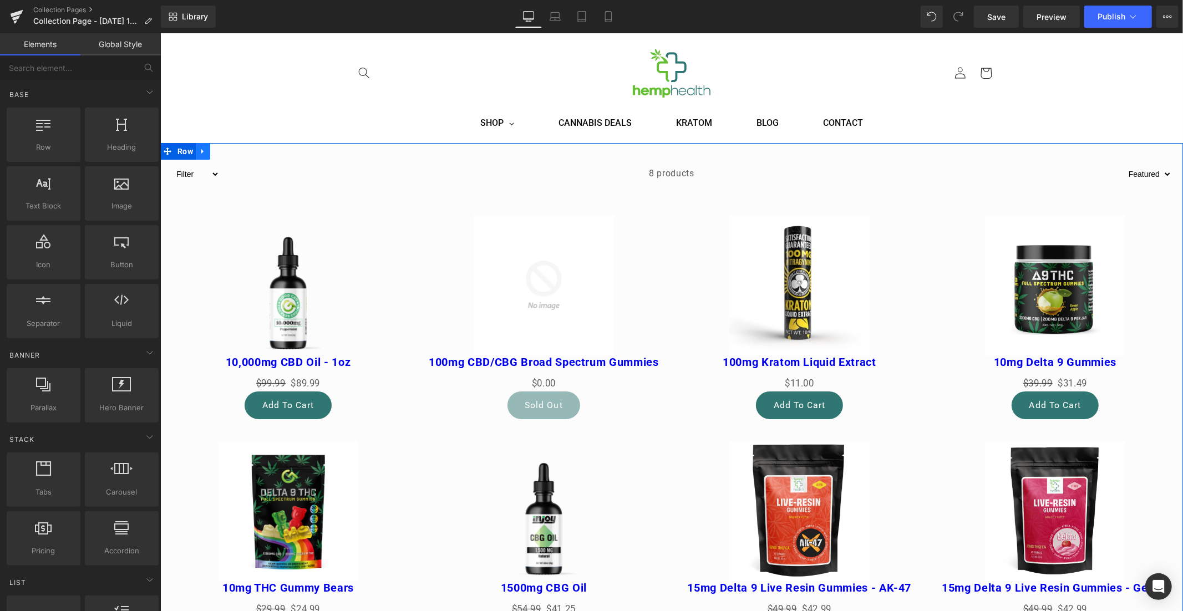
click at [204, 150] on link at bounding box center [202, 151] width 14 height 17
click at [228, 149] on icon at bounding box center [231, 151] width 8 height 8
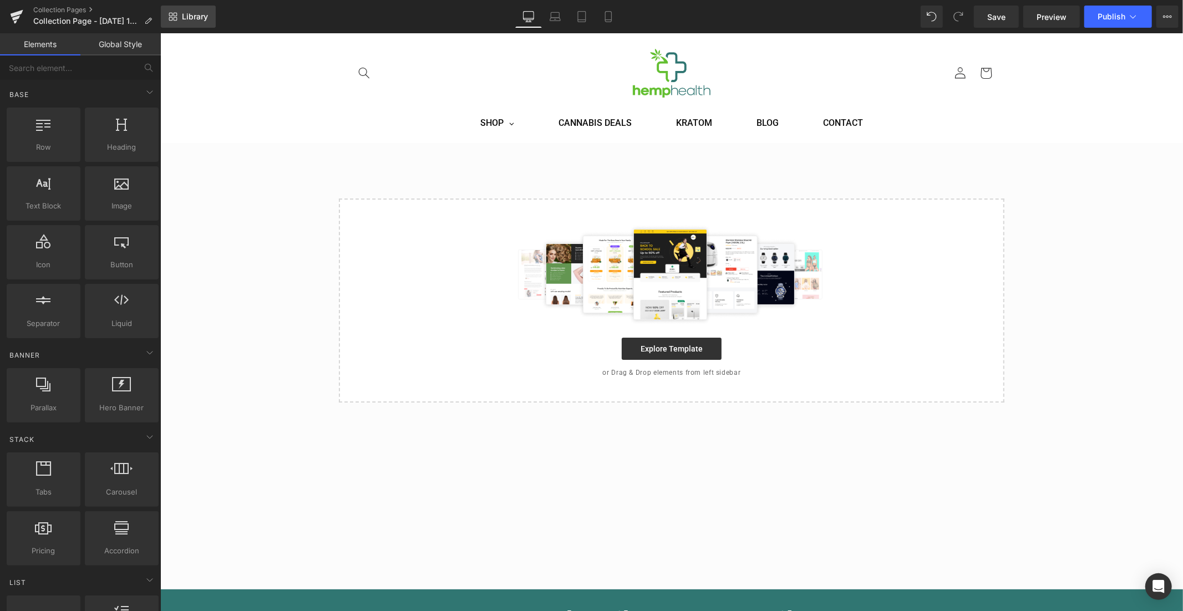
click at [192, 16] on span "Library" at bounding box center [195, 17] width 26 height 10
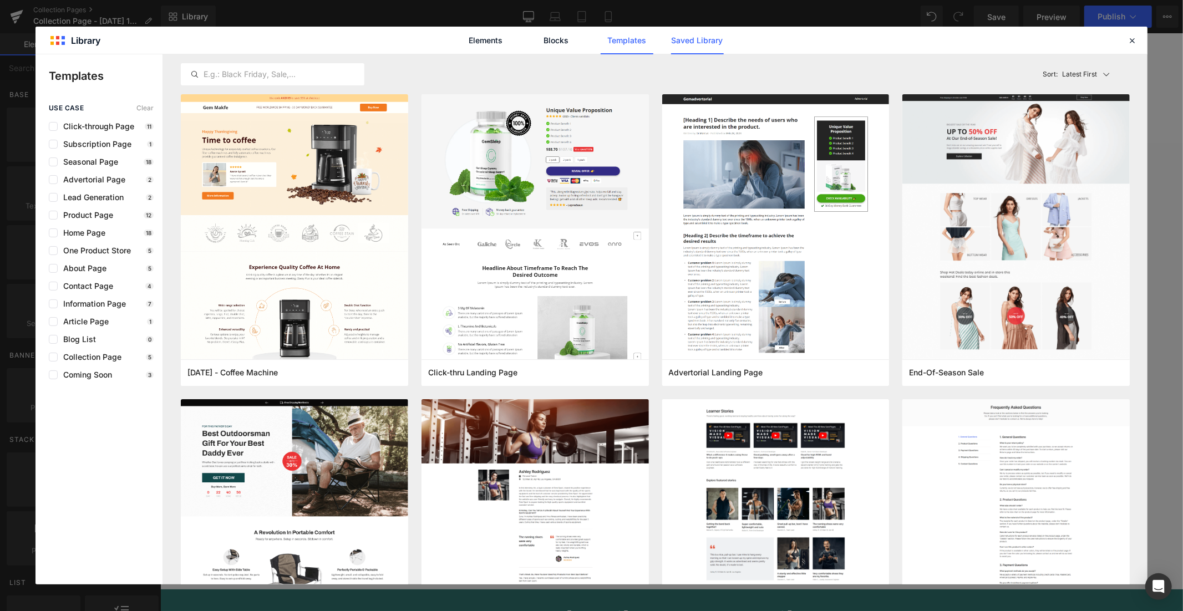
click at [693, 43] on link "Saved Library" at bounding box center [697, 41] width 53 height 28
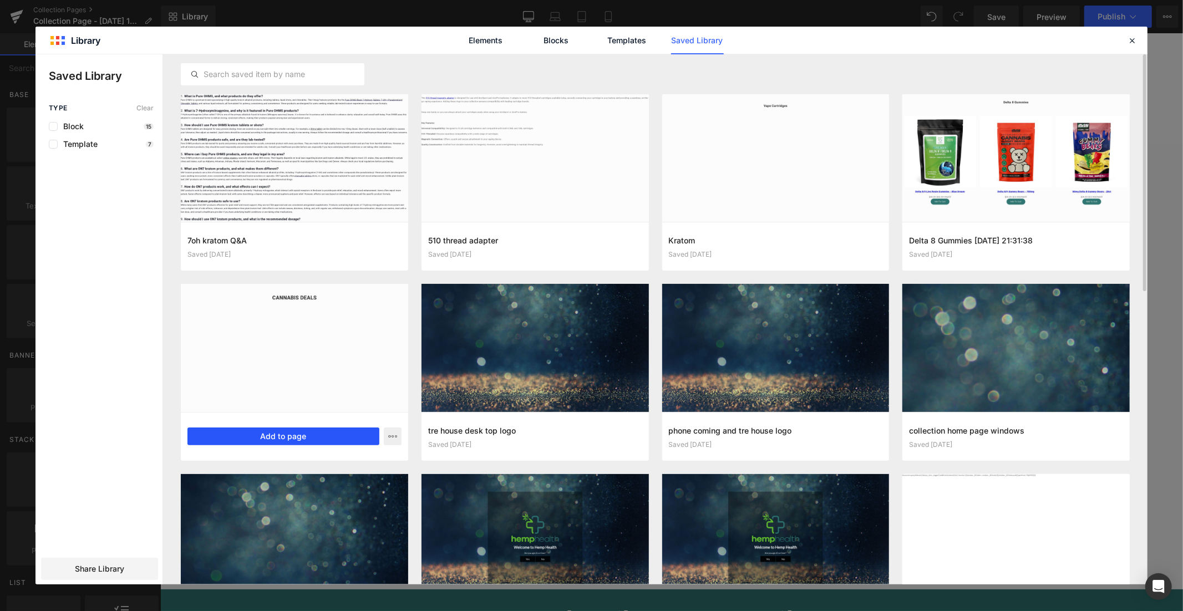
click at [265, 430] on button "Add to page" at bounding box center [283, 437] width 192 height 18
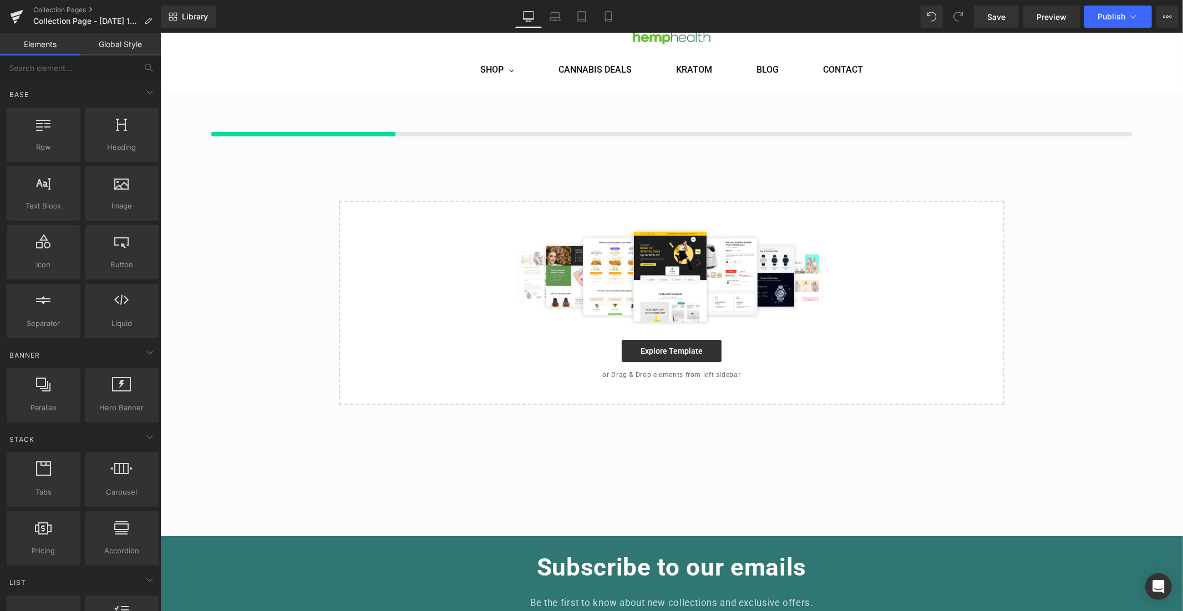
scroll to position [54, 0]
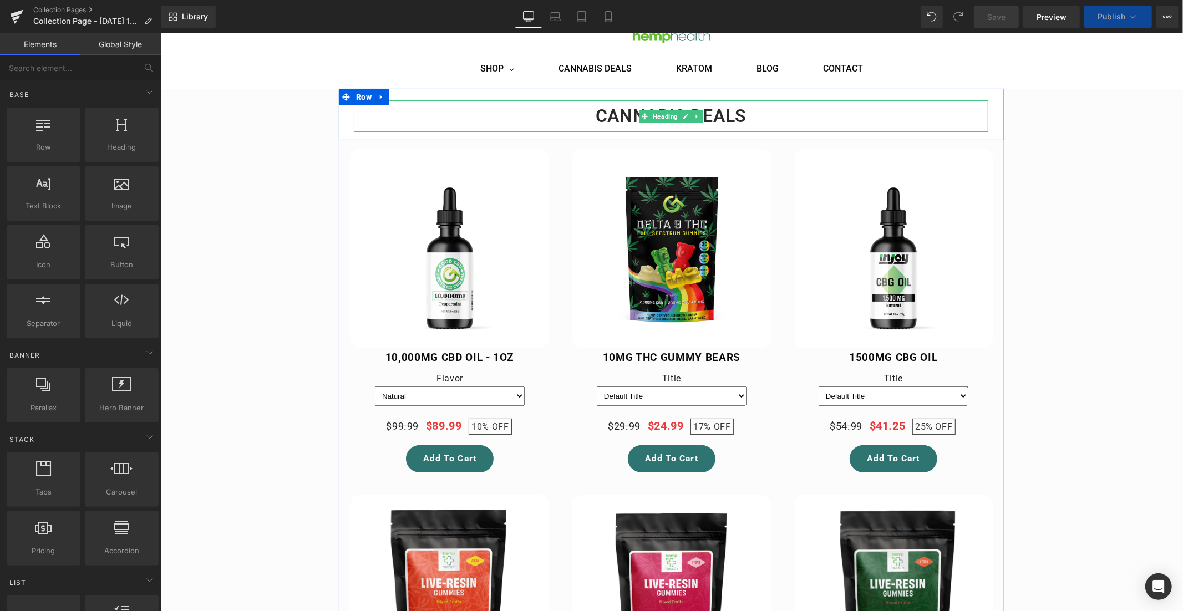
click at [720, 111] on h1 "CANNABIS DEALS" at bounding box center [670, 115] width 635 height 31
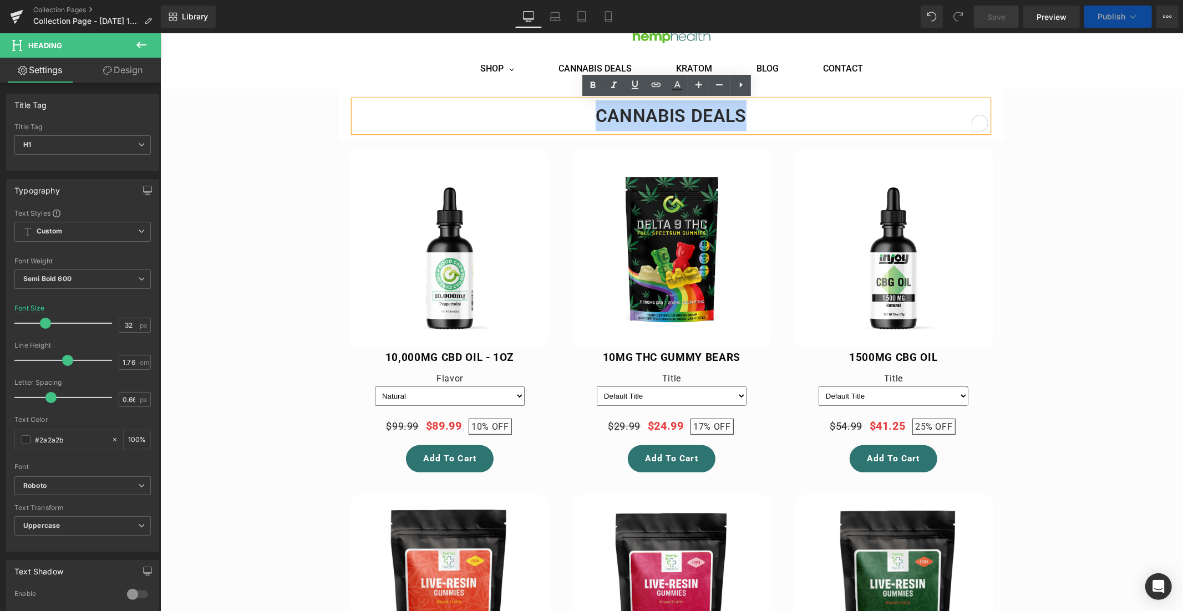
select select "Runtz"
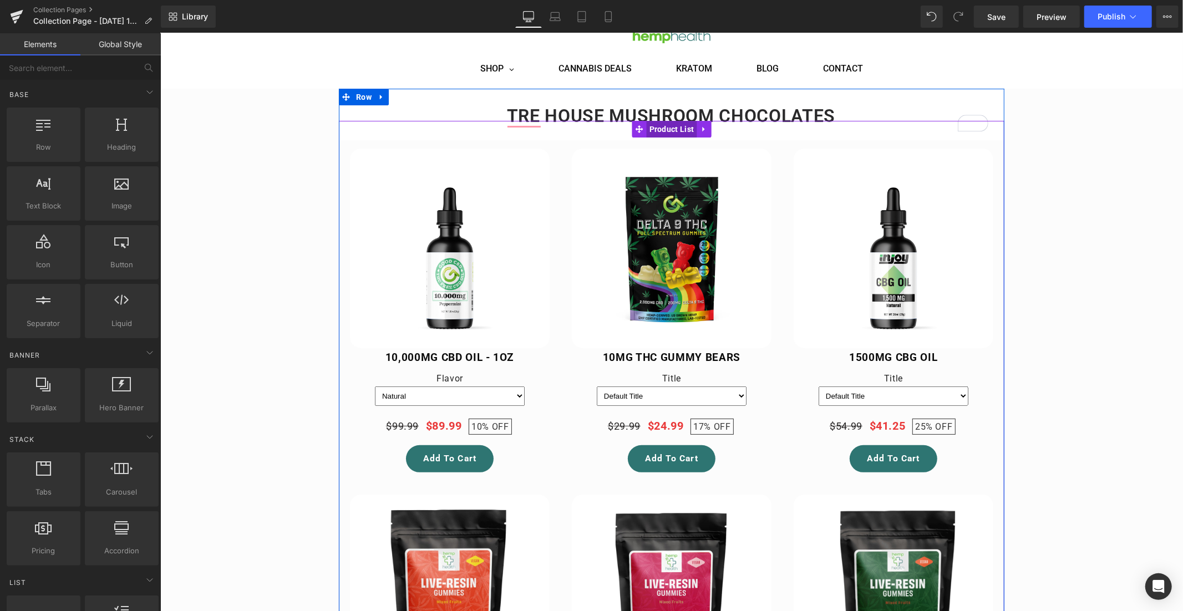
click at [663, 126] on span "Product List" at bounding box center [671, 128] width 50 height 17
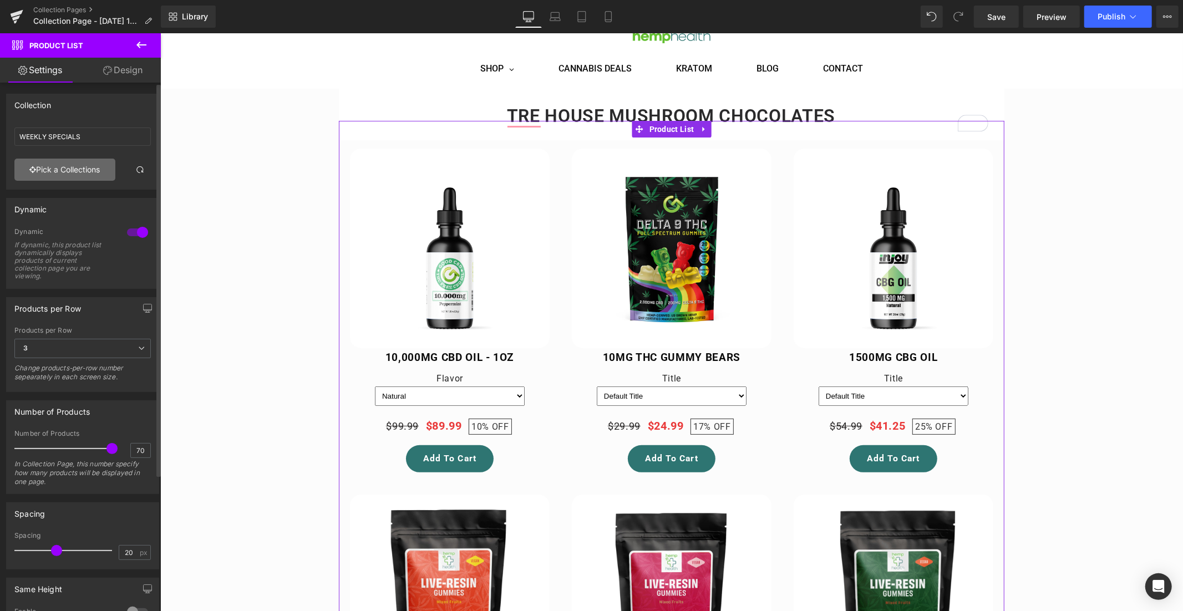
click at [64, 172] on link "Pick a Collections" at bounding box center [64, 170] width 101 height 22
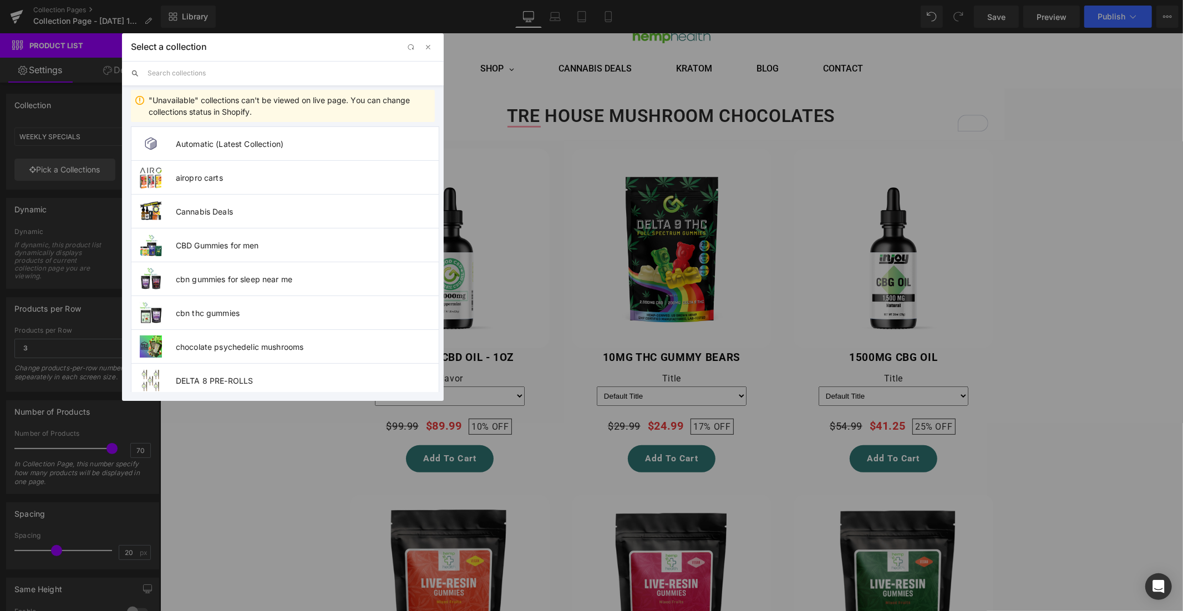
click at [184, 70] on input "text" at bounding box center [291, 73] width 287 height 24
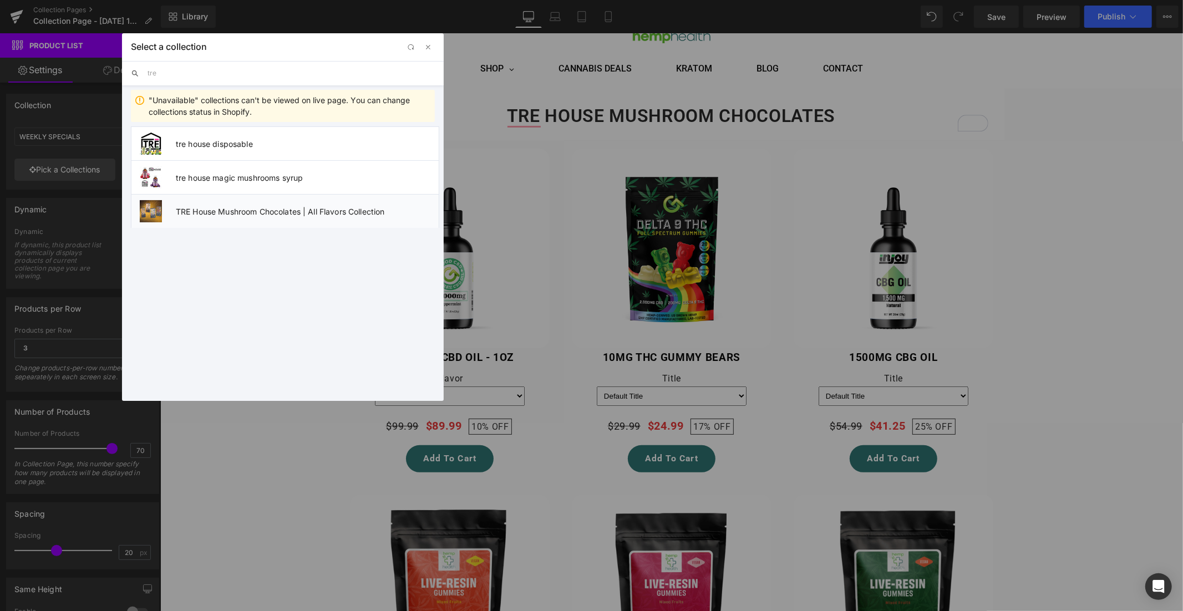
type input "tre"
click at [263, 211] on span "TRE House Mushroom Chocolates | All Flavors Collection" at bounding box center [307, 211] width 263 height 9
type input "TRE House Mushroom Chocolates | All Flavors Collection"
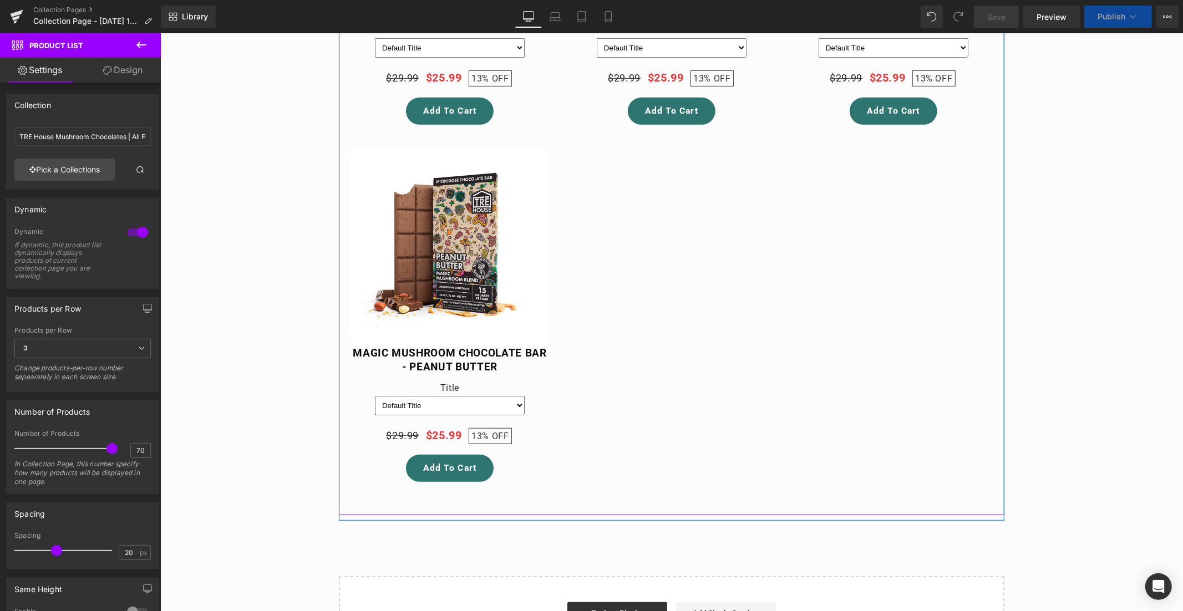
scroll to position [7, 0]
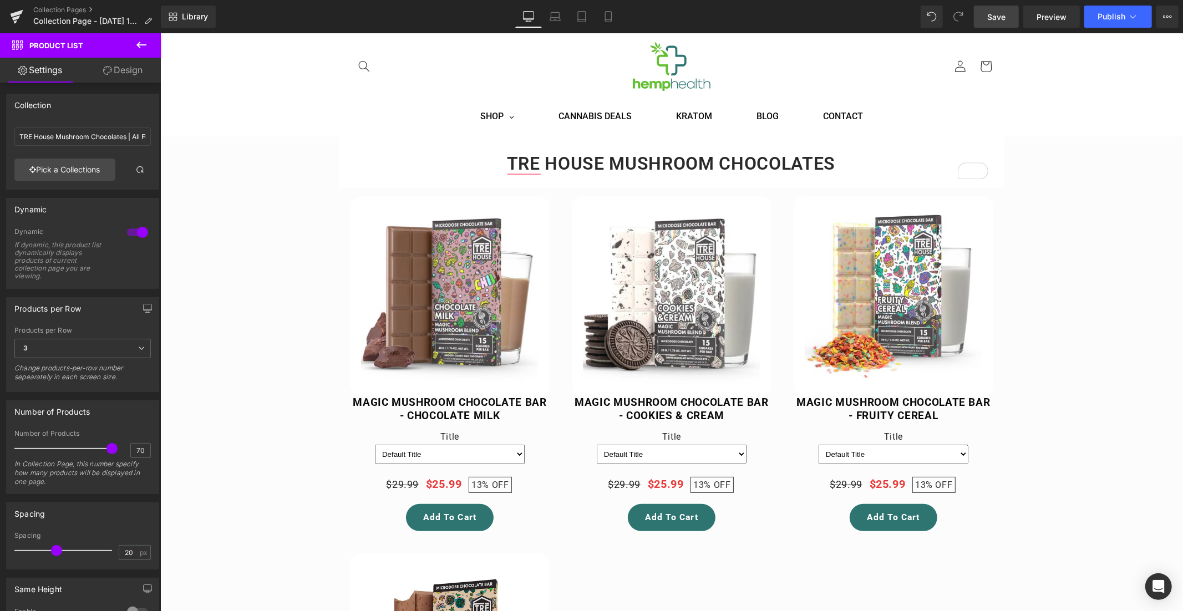
click at [993, 18] on span "Save" at bounding box center [996, 17] width 18 height 12
click at [608, 16] on icon at bounding box center [608, 16] width 11 height 11
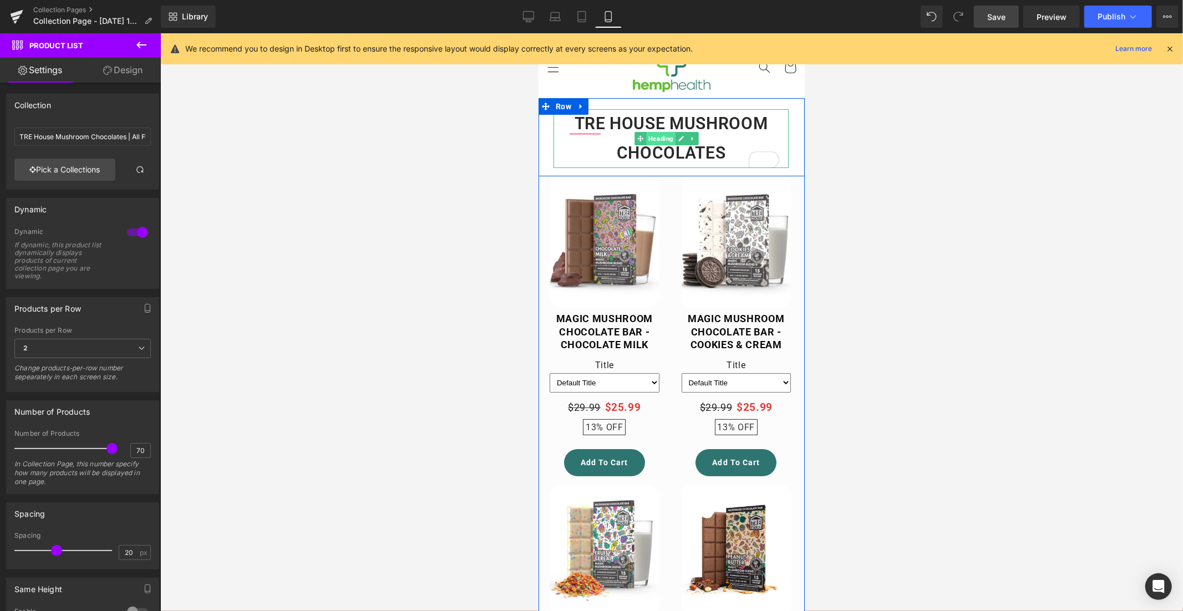
click at [661, 135] on span "Heading" at bounding box center [660, 137] width 29 height 13
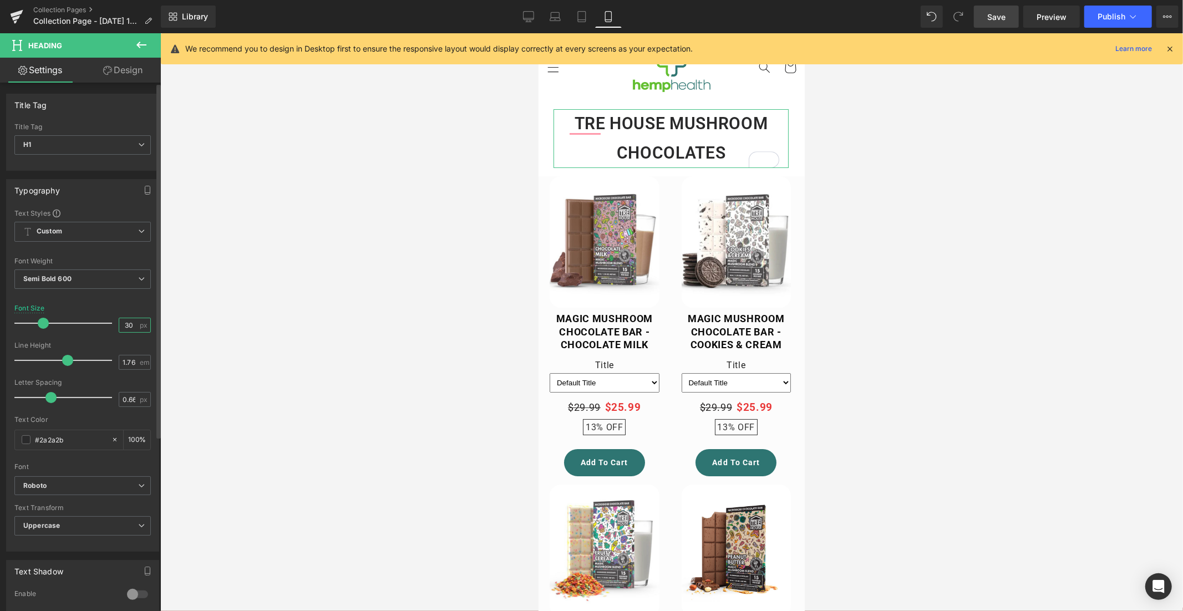
click at [125, 325] on input "30" at bounding box center [128, 325] width 19 height 14
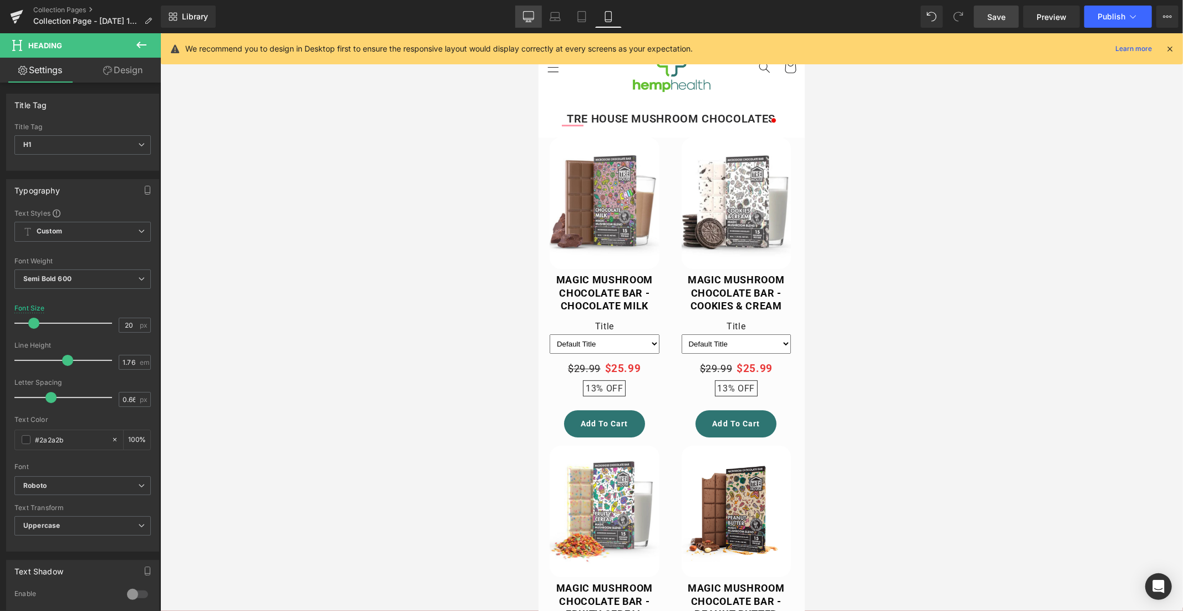
click at [530, 17] on icon at bounding box center [528, 16] width 11 height 11
type input "32"
type input "100"
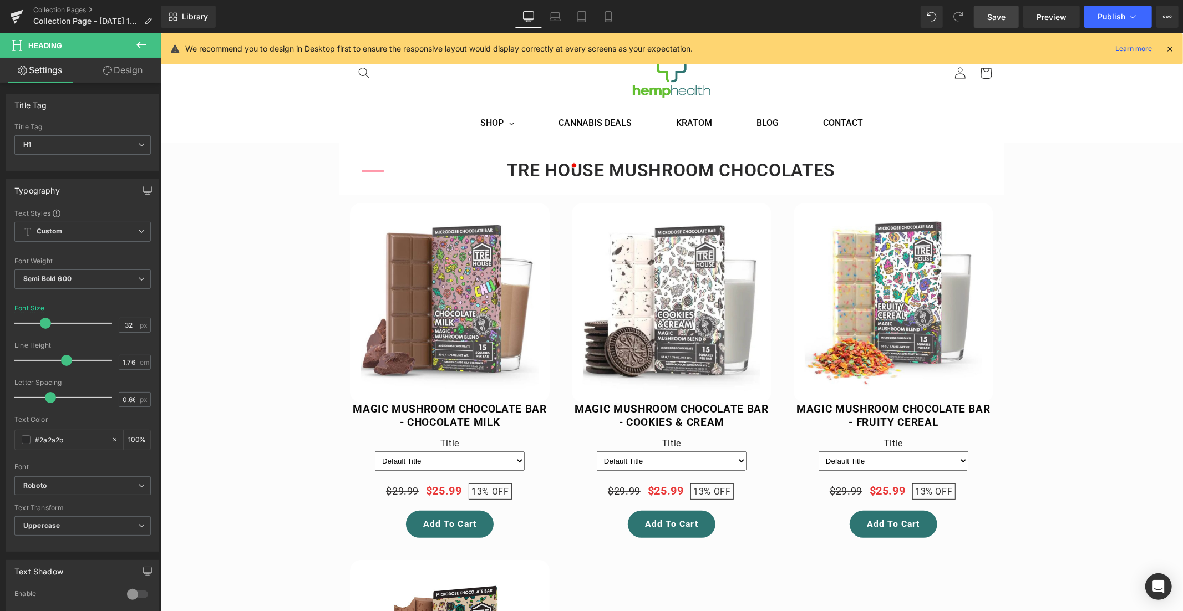
scroll to position [45, 0]
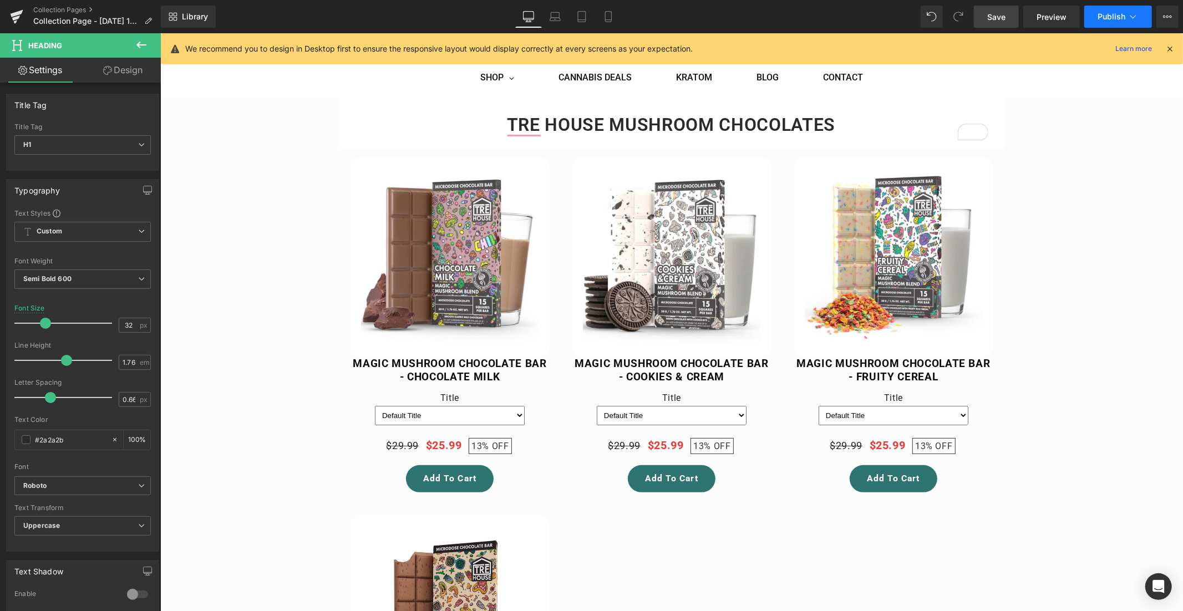
click at [1106, 21] on span "Publish" at bounding box center [1112, 16] width 28 height 9
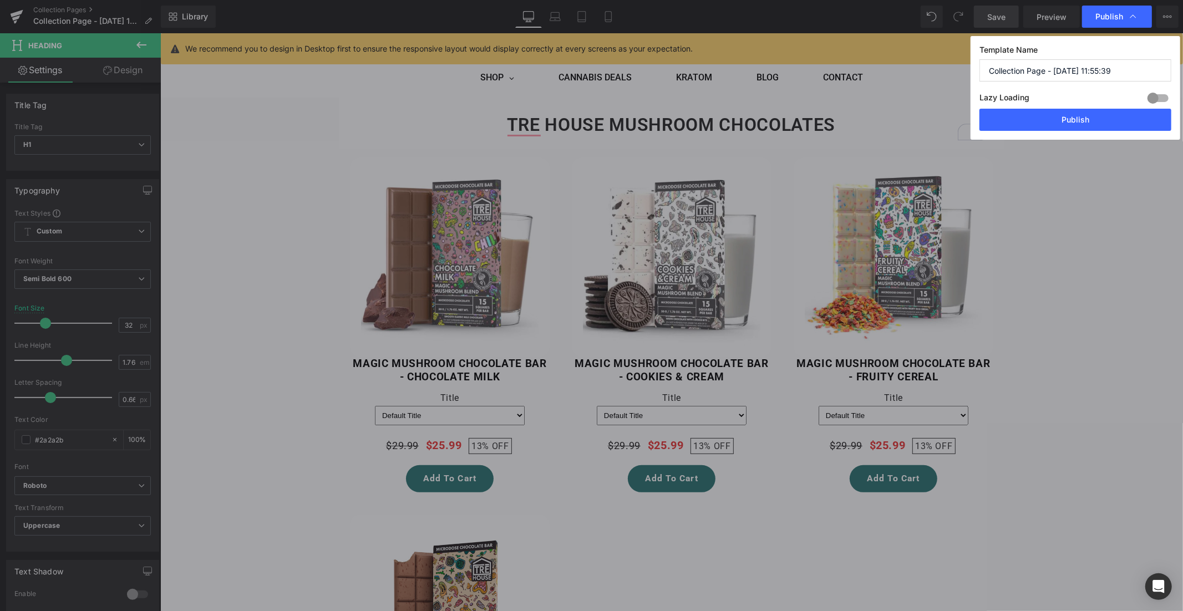
click at [1151, 97] on div at bounding box center [1158, 98] width 27 height 18
click at [1085, 123] on button "Publish" at bounding box center [1076, 120] width 192 height 22
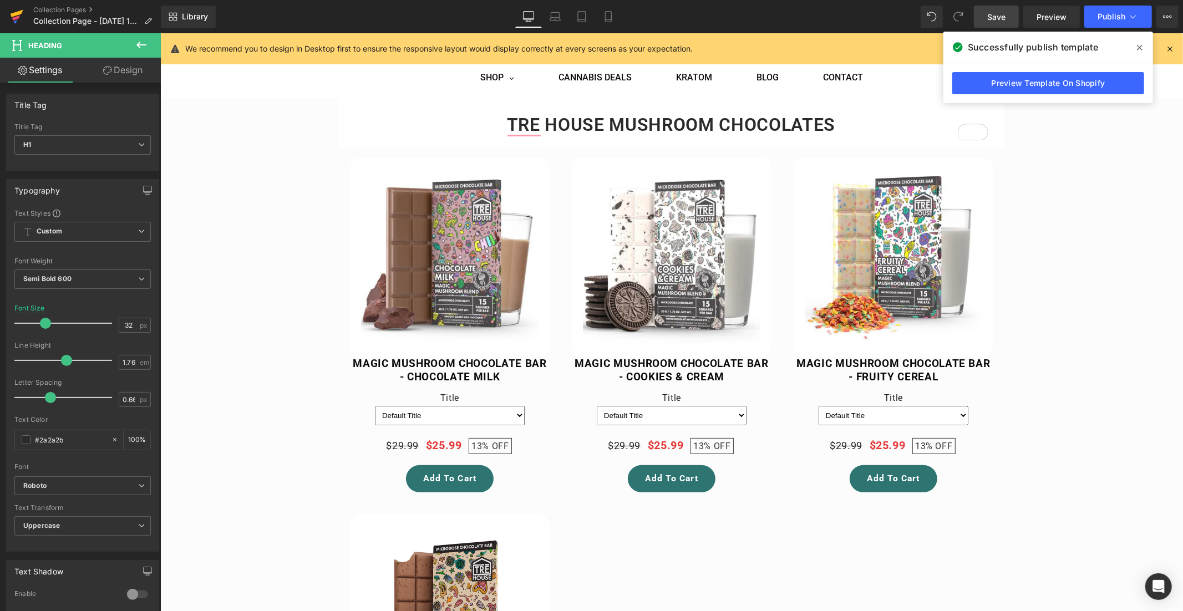
click at [18, 17] on icon at bounding box center [16, 18] width 8 height 5
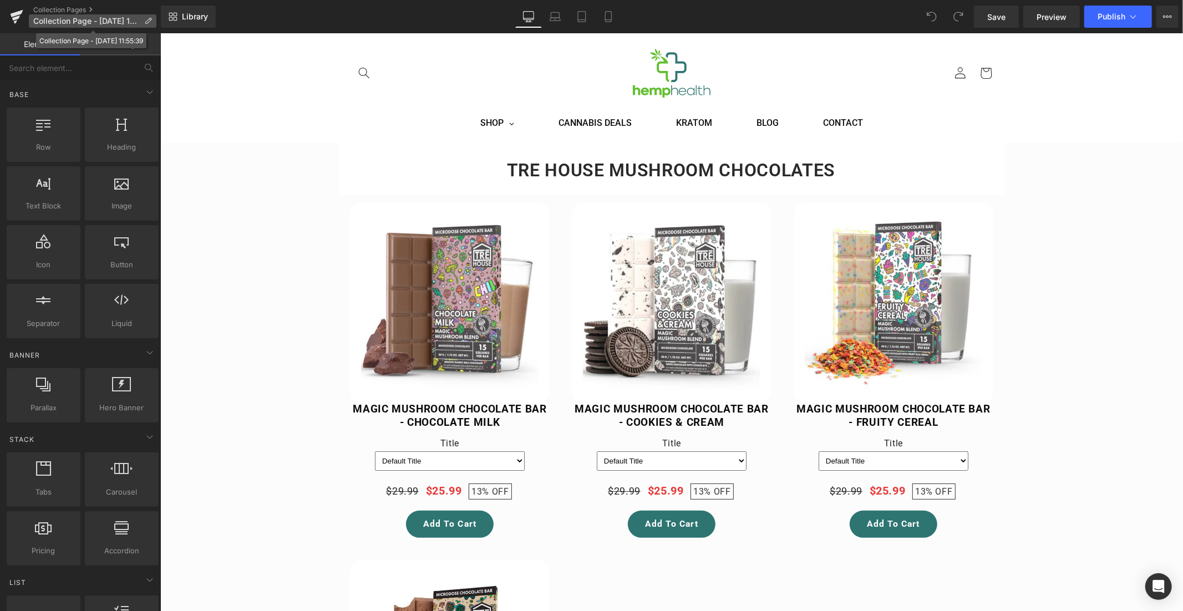
click at [145, 19] on icon at bounding box center [148, 21] width 8 height 8
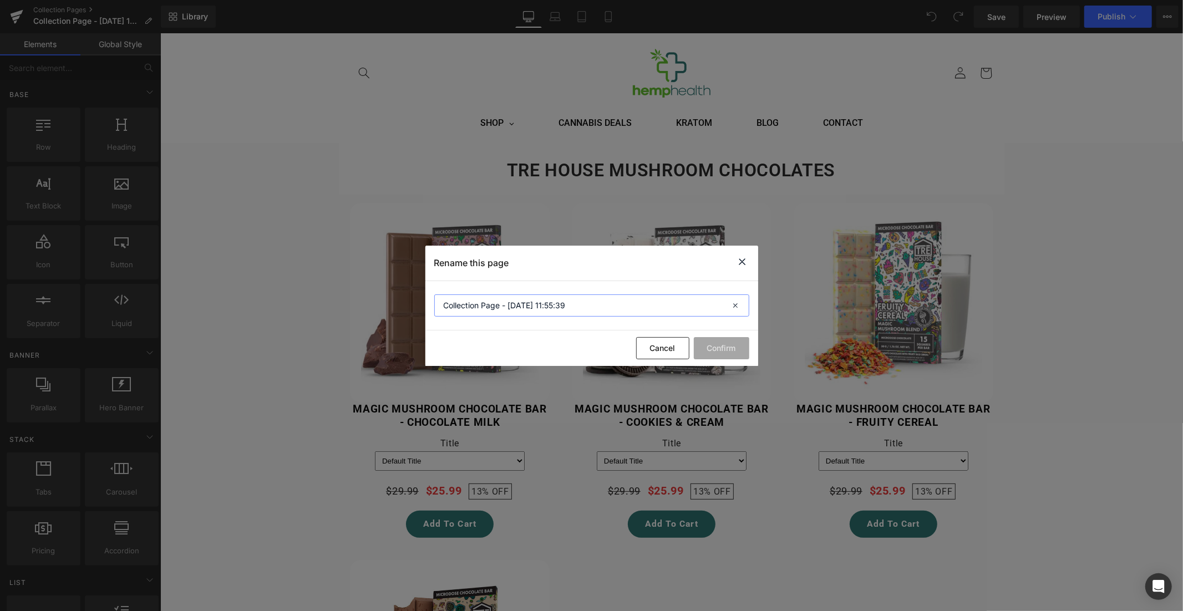
click at [493, 299] on input "Collection Page - Aug 13, 11:55:39" at bounding box center [591, 306] width 315 height 22
type input "Tre House Mushroom Chocolates"
click at [722, 349] on button "Confirm" at bounding box center [721, 348] width 55 height 22
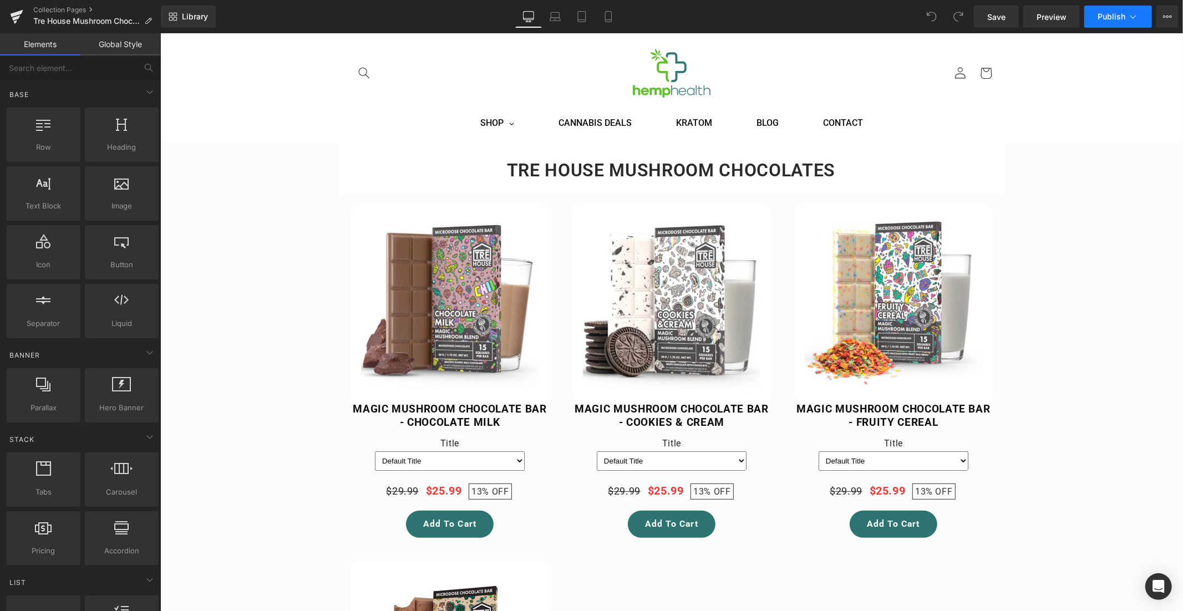
click at [1120, 24] on button "Publish" at bounding box center [1118, 17] width 68 height 22
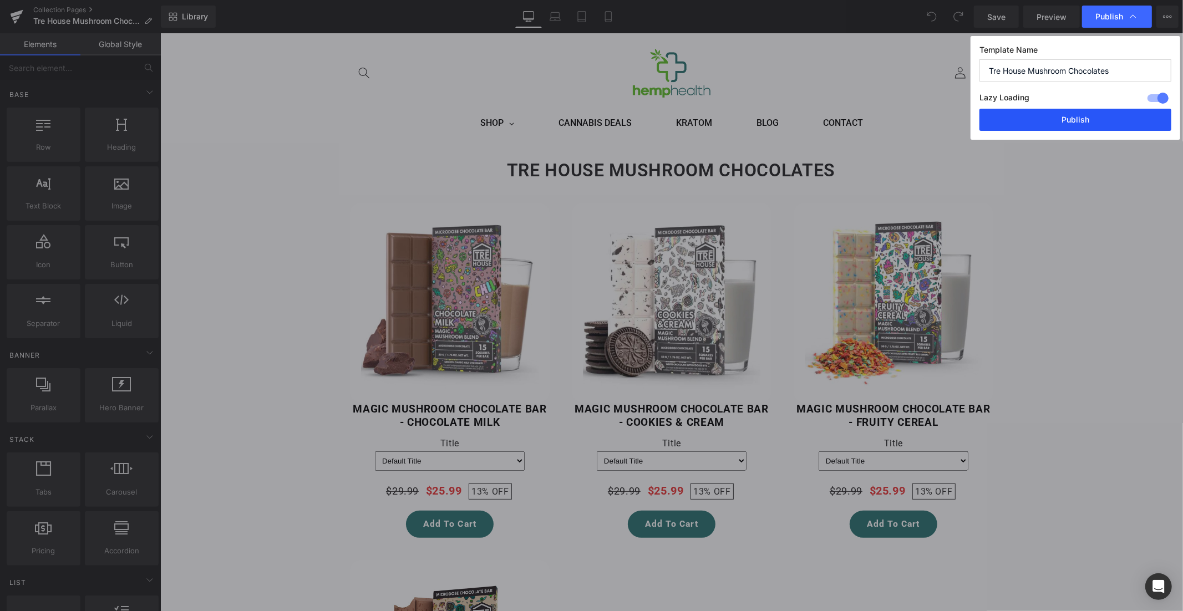
drag, startPoint x: 1069, startPoint y: 121, endPoint x: 885, endPoint y: 225, distance: 211.1
click at [1069, 121] on button "Publish" at bounding box center [1076, 120] width 192 height 22
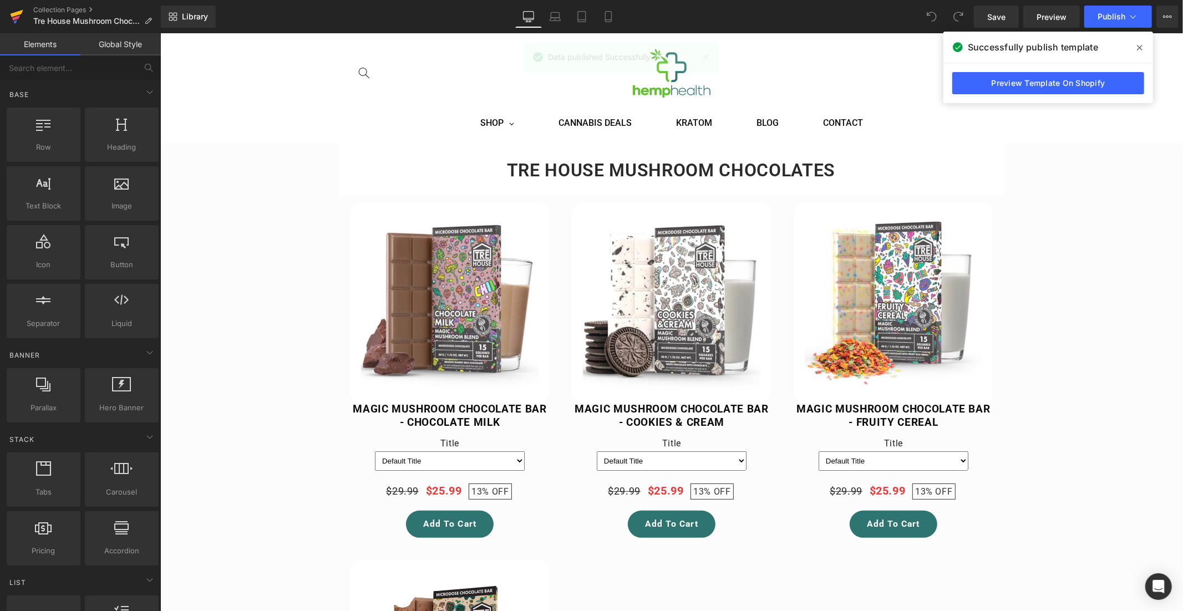
click at [14, 17] on icon at bounding box center [16, 17] width 13 height 28
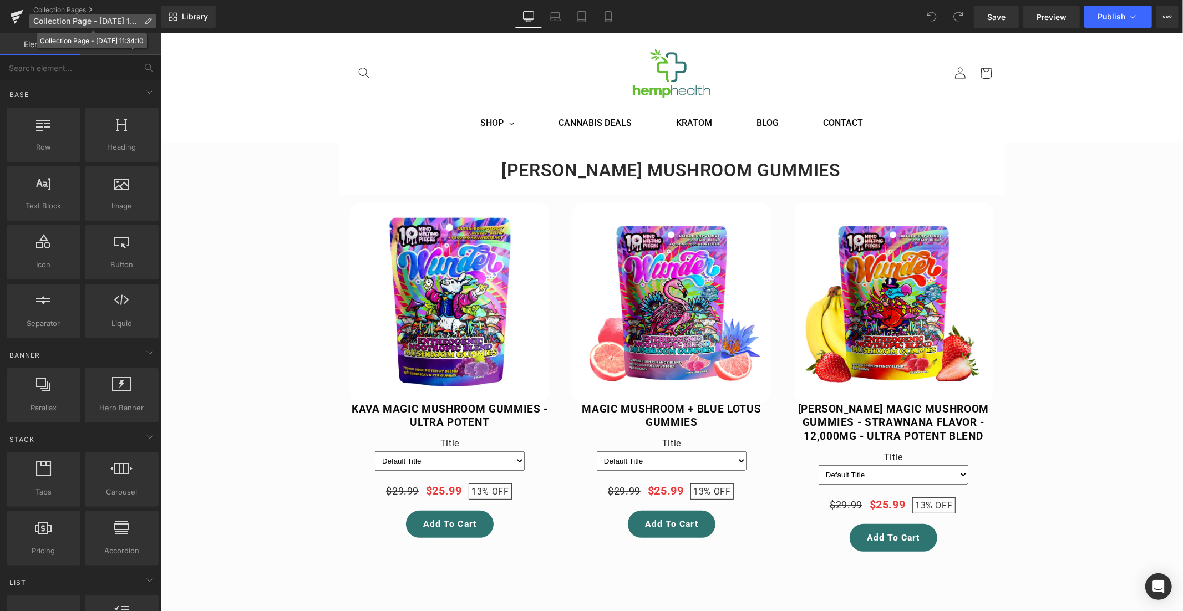
click at [150, 21] on icon at bounding box center [148, 21] width 8 height 8
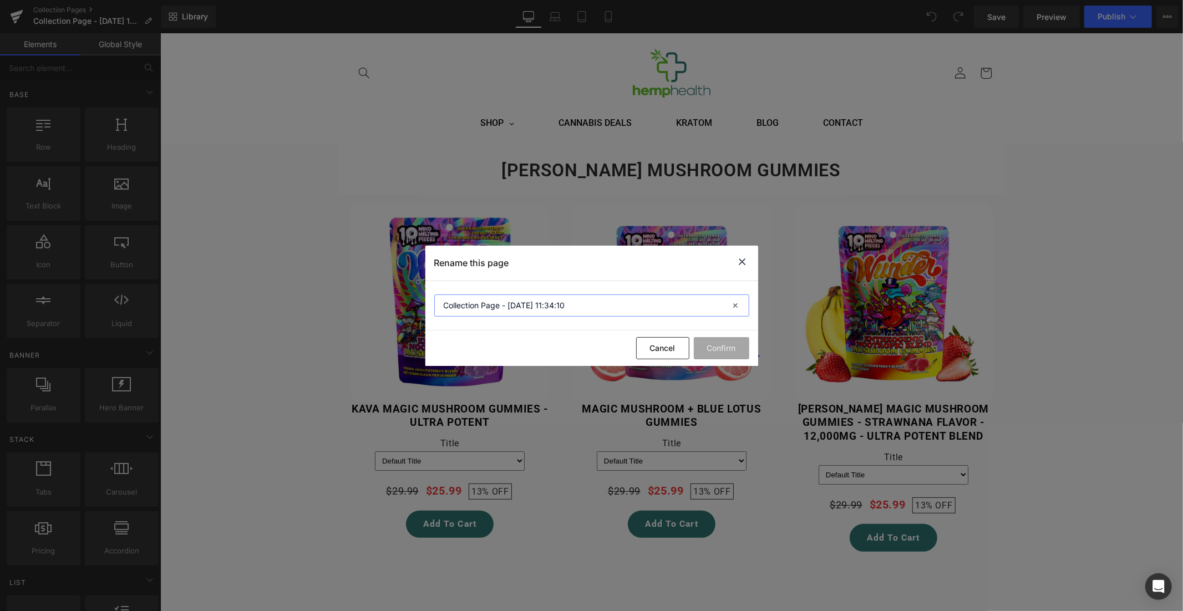
click at [479, 303] on input "Collection Page - [DATE] 11:34:10" at bounding box center [591, 306] width 315 height 22
type input "w"
type input "[PERSON_NAME] Mushroom Gummies"
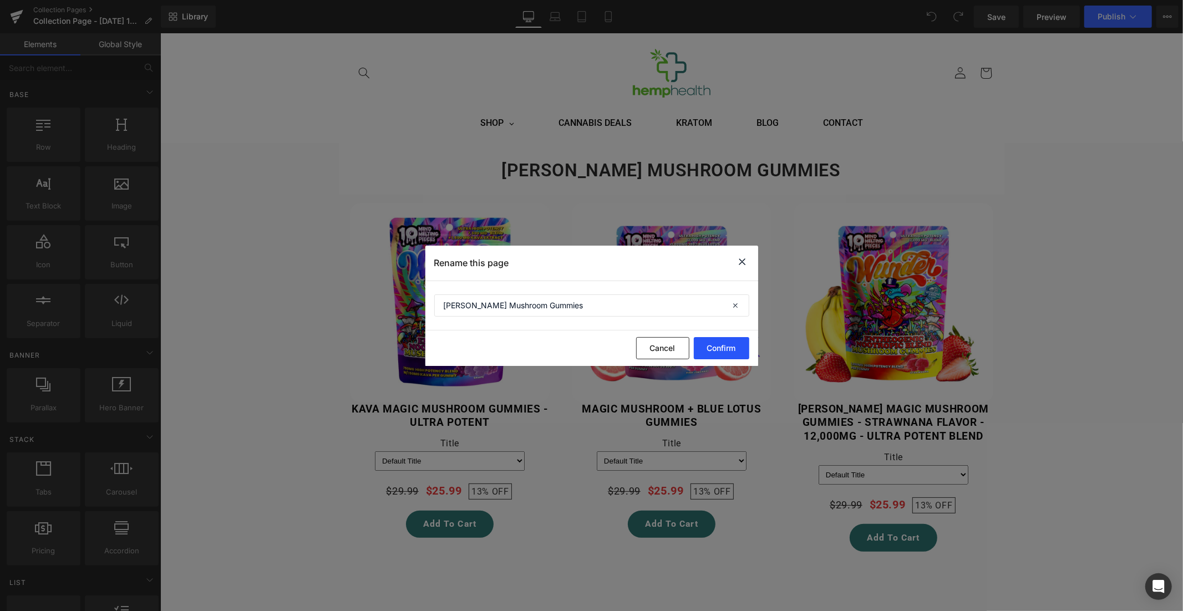
click at [719, 349] on button "Confirm" at bounding box center [721, 348] width 55 height 22
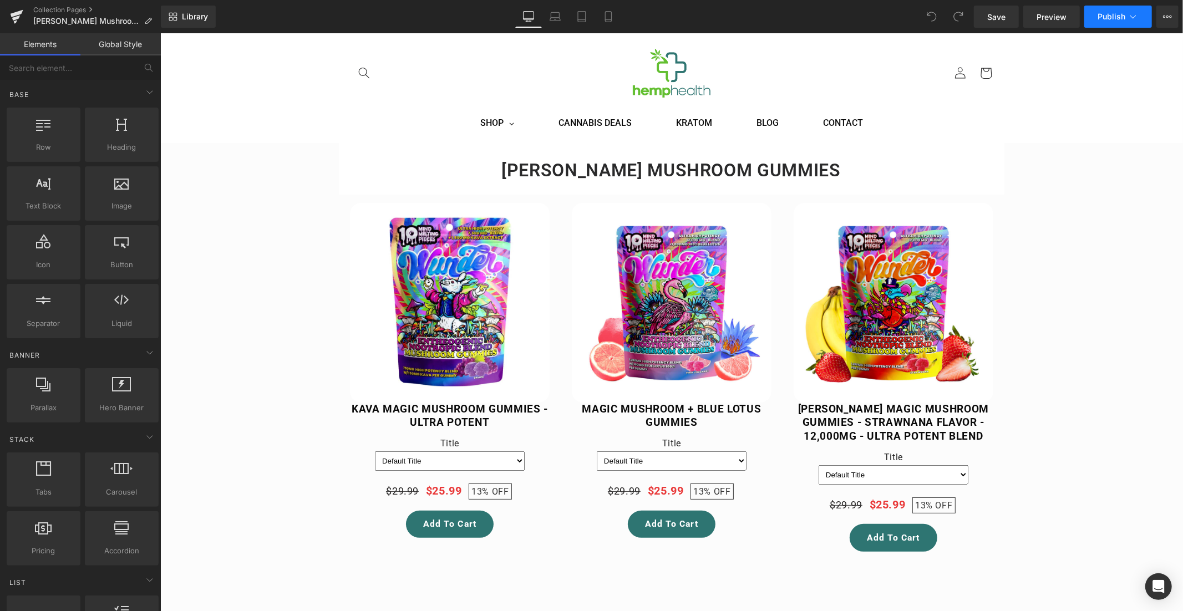
click at [1116, 16] on span "Publish" at bounding box center [1112, 16] width 28 height 9
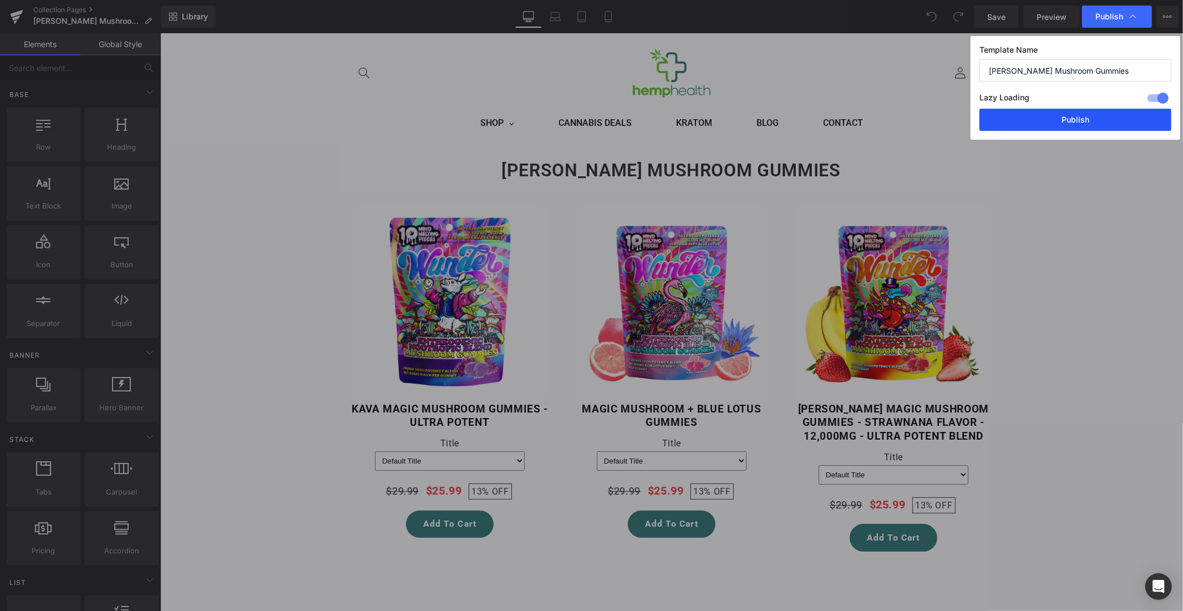
click at [1059, 121] on button "Publish" at bounding box center [1076, 120] width 192 height 22
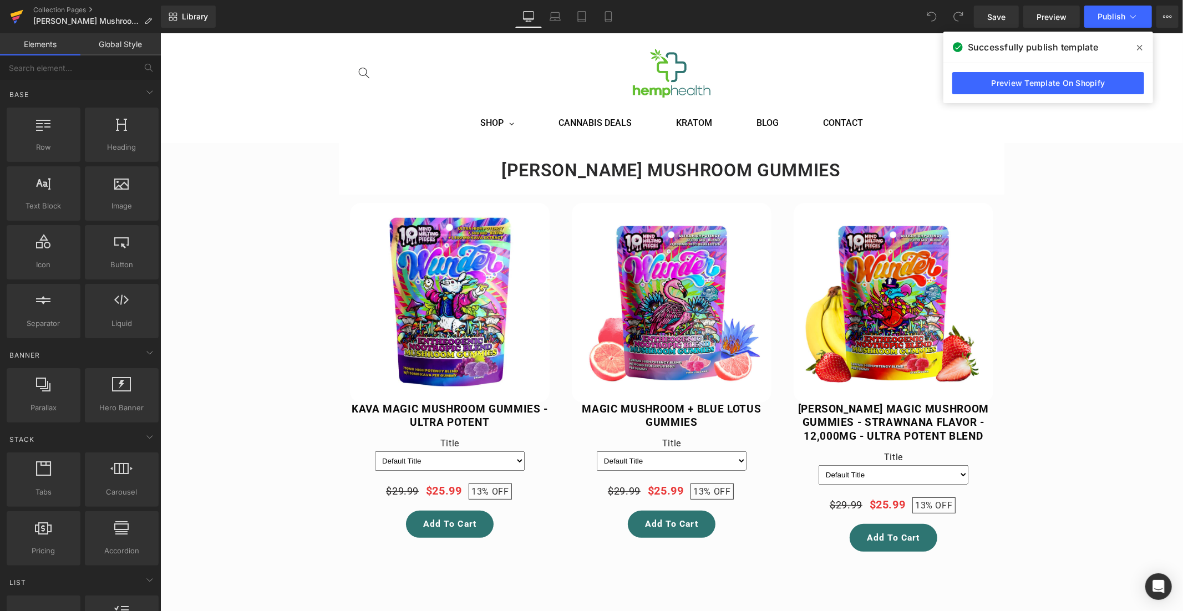
click at [15, 14] on icon at bounding box center [17, 13] width 13 height 7
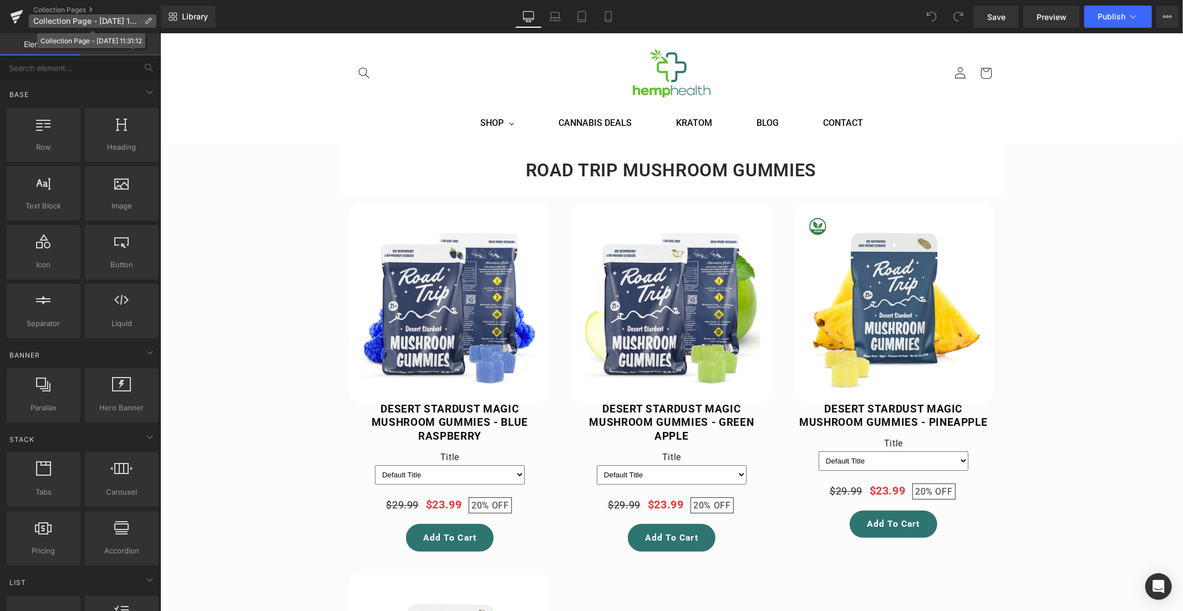
click at [147, 14] on p "Collection Page - Aug 13, 11:31:12" at bounding box center [93, 20] width 128 height 13
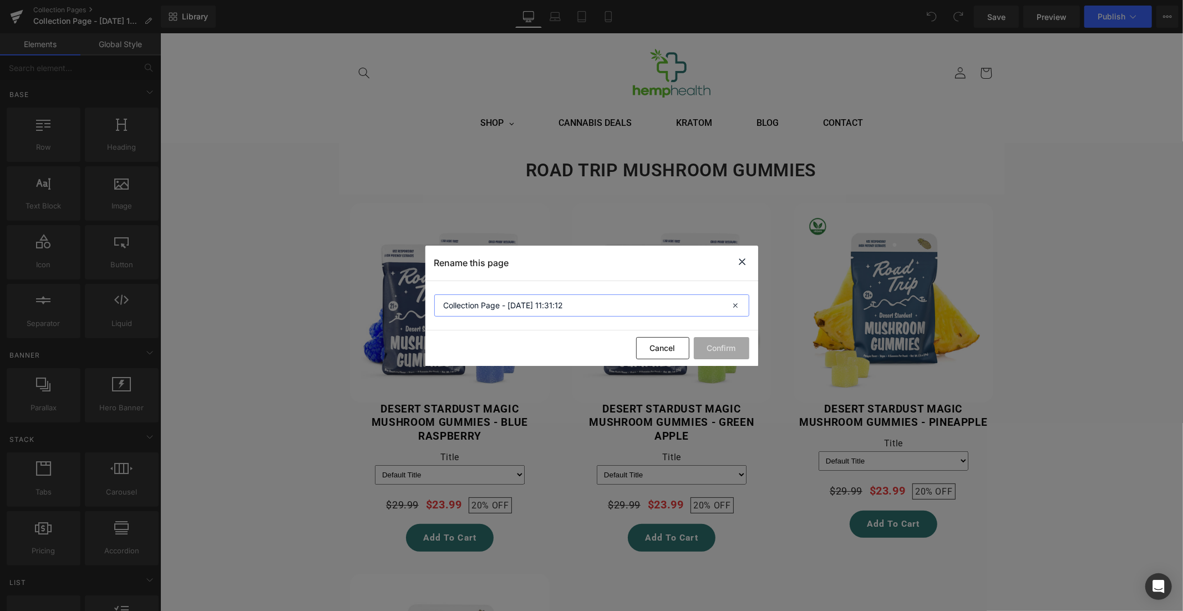
click at [508, 308] on input "Collection Page - Aug 13, 11:31:12" at bounding box center [591, 306] width 315 height 22
click at [507, 308] on input "Collection Page - Aug 13, 11:31:12" at bounding box center [591, 306] width 315 height 22
click at [506, 308] on input "Collection Page - Aug 13, 11:31:12" at bounding box center [591, 306] width 315 height 22
type input "Road Trip Mushroom Gummies"
click at [725, 346] on button "Confirm" at bounding box center [721, 348] width 55 height 22
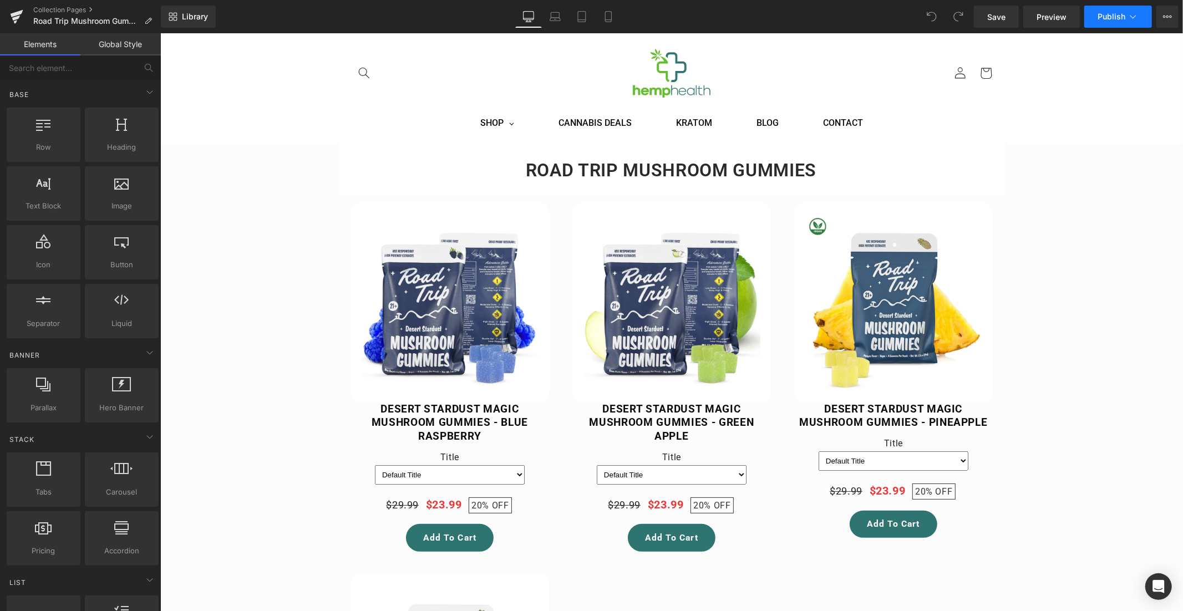
click at [1113, 19] on span "Publish" at bounding box center [1112, 16] width 28 height 9
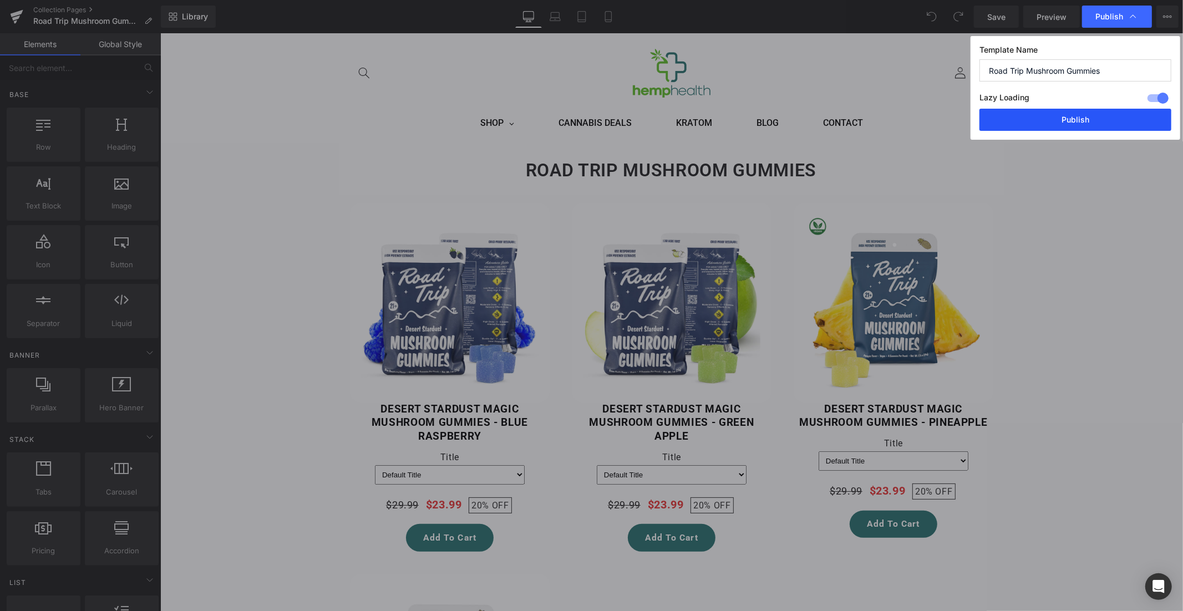
click at [1097, 123] on button "Publish" at bounding box center [1076, 120] width 192 height 22
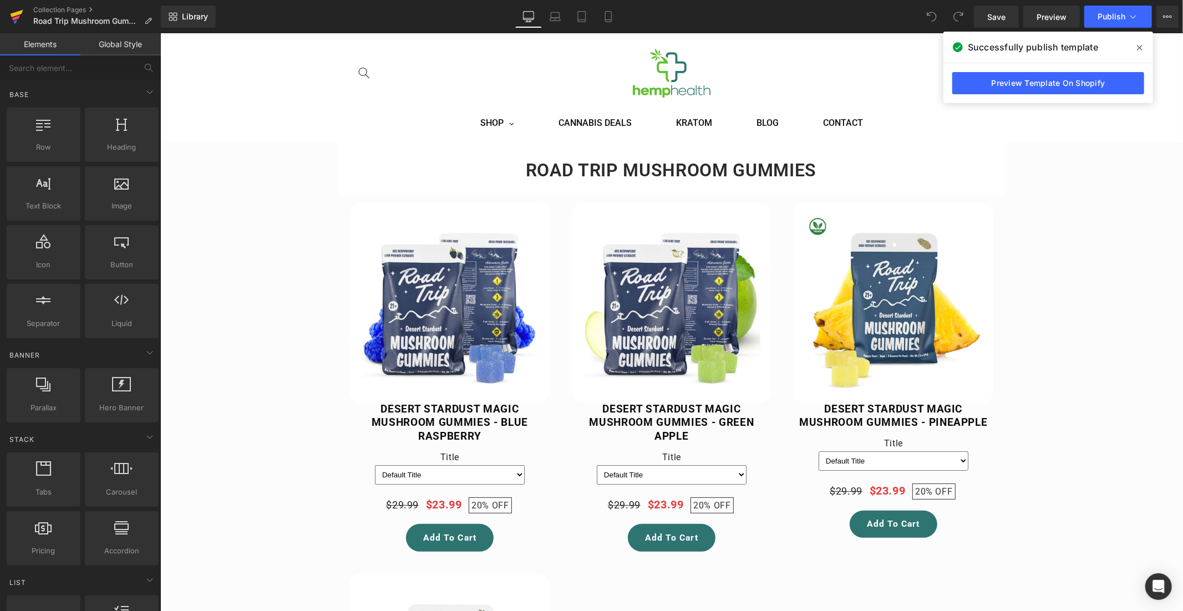
click at [11, 13] on icon at bounding box center [16, 17] width 13 height 28
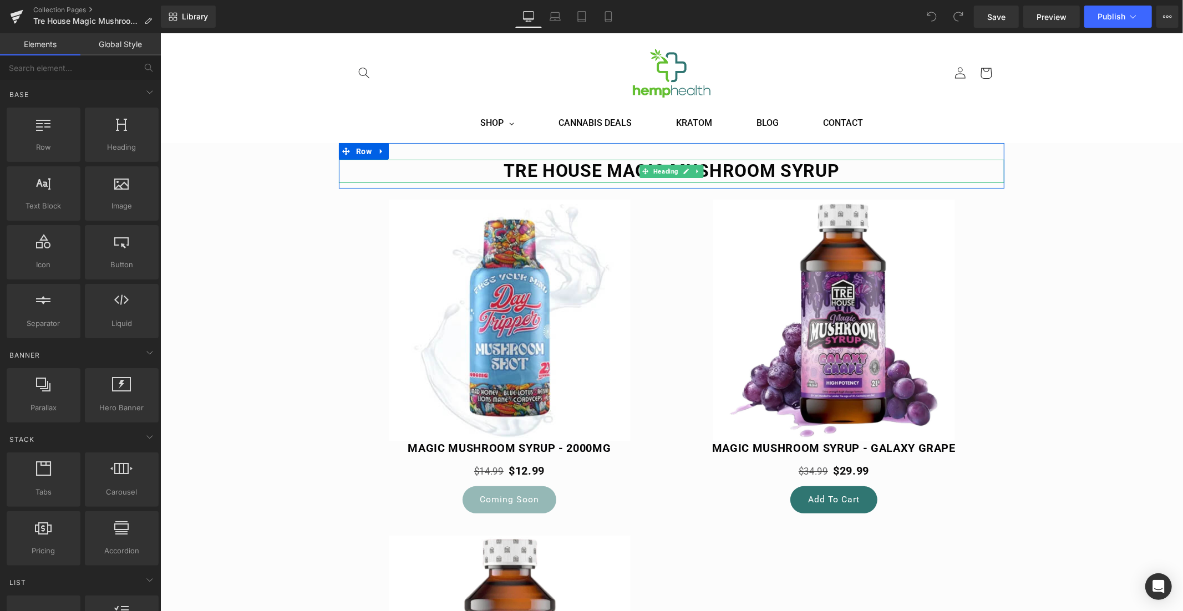
click at [602, 169] on h2 "Tre House Magic Mushroom Syrup" at bounding box center [671, 170] width 666 height 23
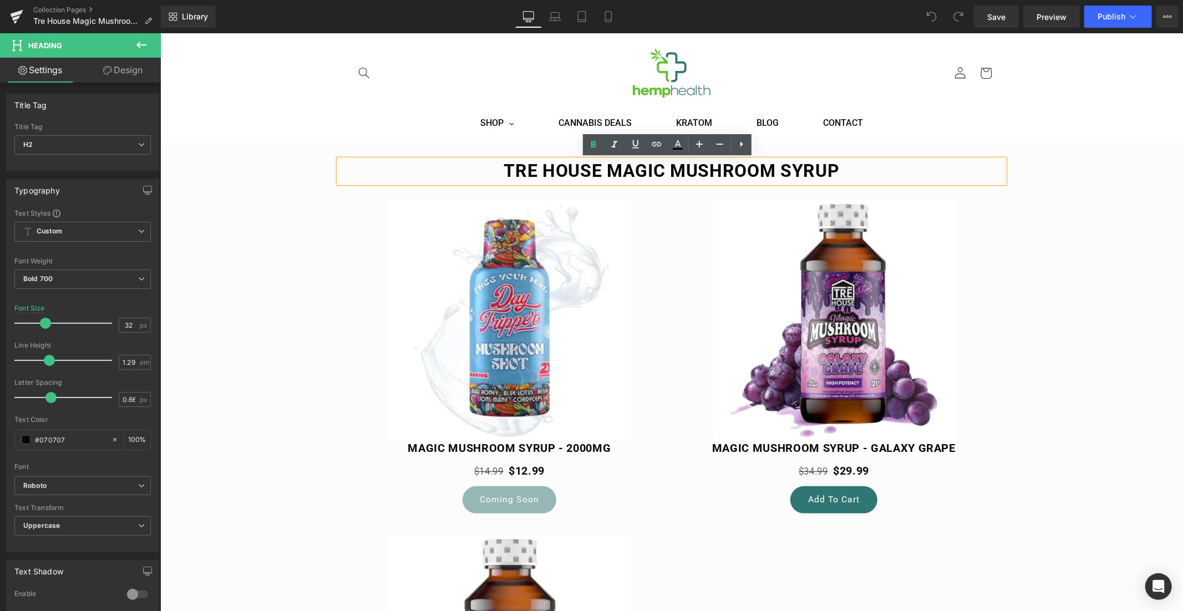
click at [597, 169] on h2 "Tre House Magic Mushroom Syrup" at bounding box center [671, 170] width 666 height 23
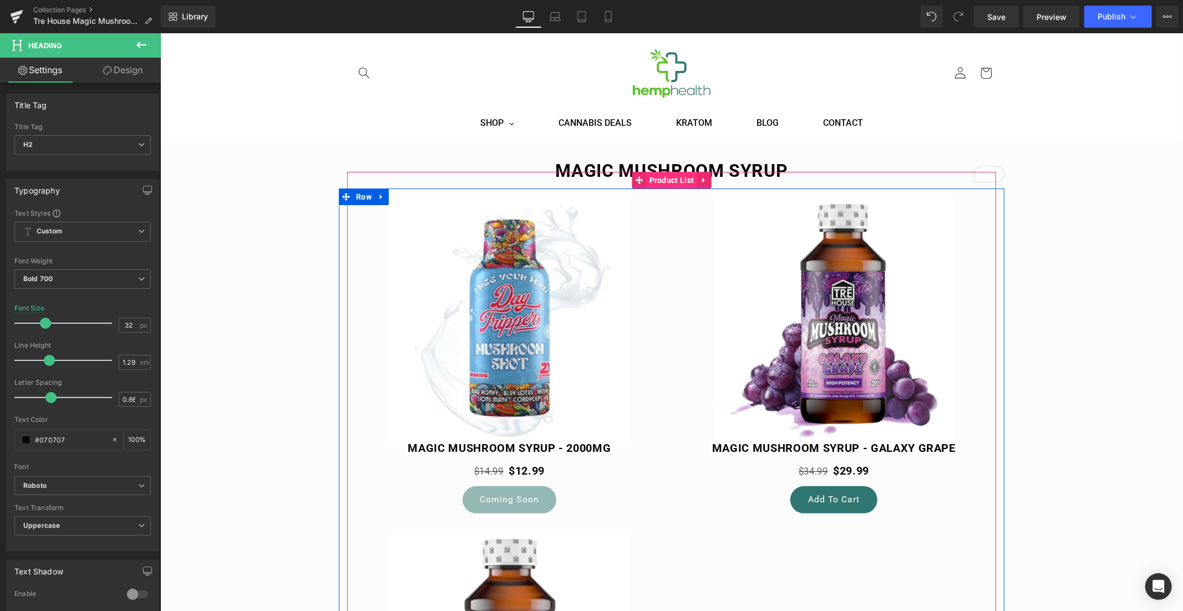
click at [664, 178] on span "Product List" at bounding box center [671, 179] width 50 height 17
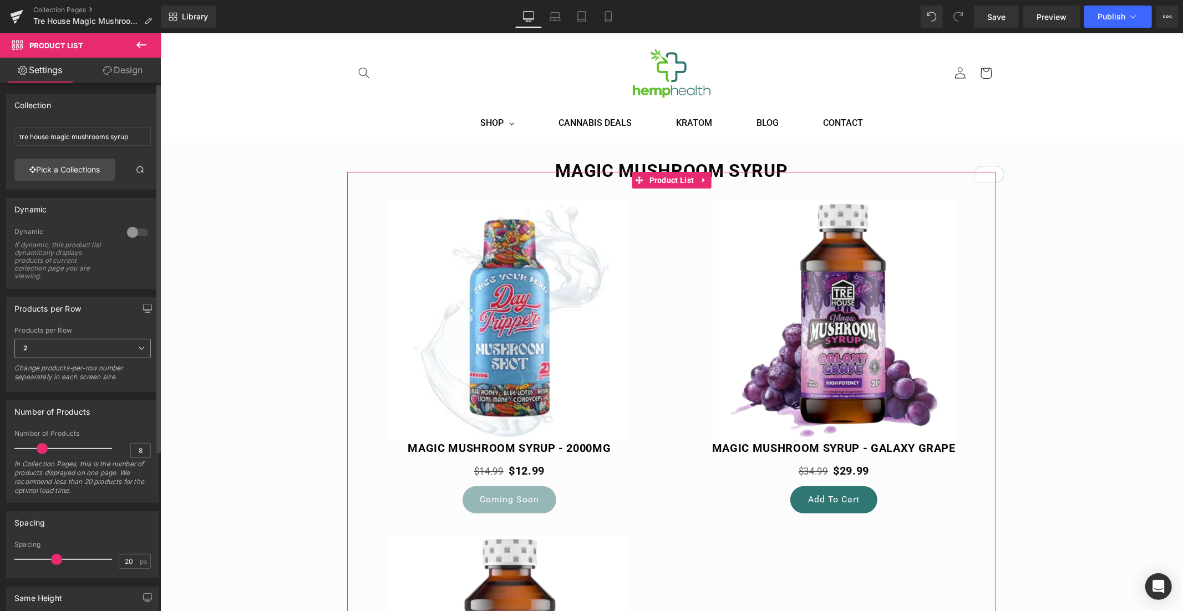
click at [65, 346] on span "2" at bounding box center [82, 348] width 136 height 19
click at [42, 403] on li "3" at bounding box center [80, 401] width 132 height 17
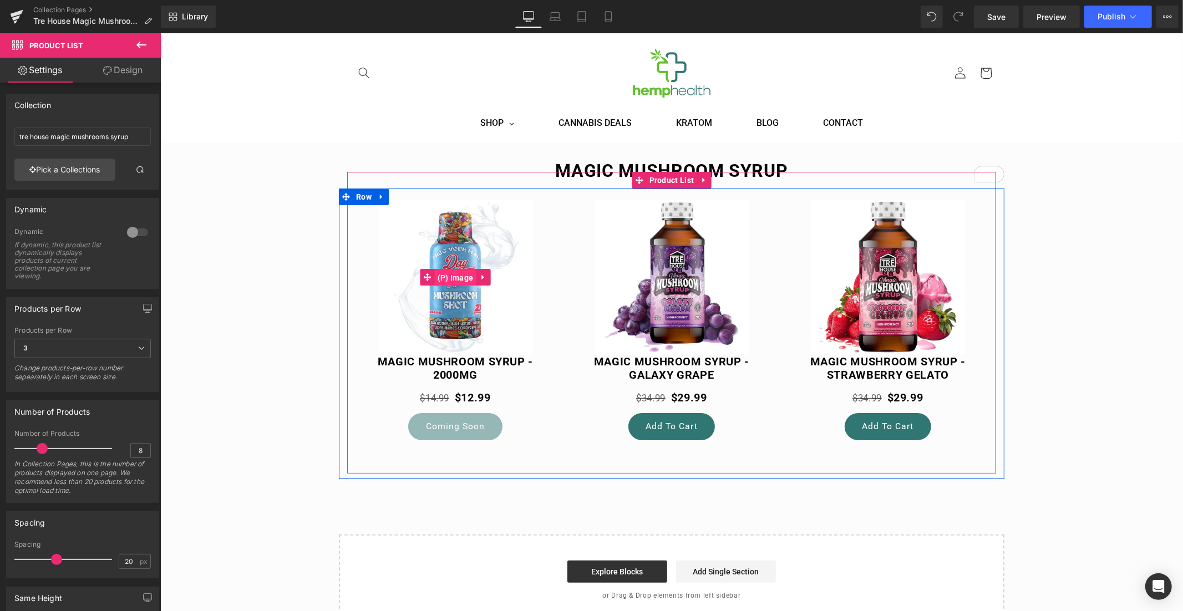
click at [450, 278] on span "(P) Image" at bounding box center [455, 277] width 42 height 17
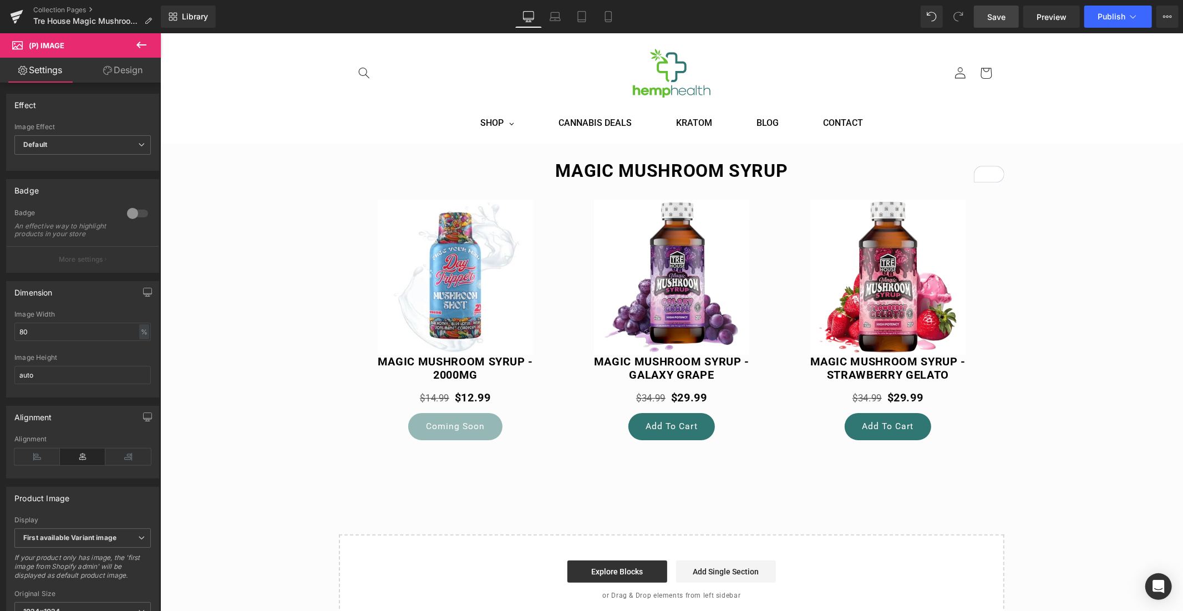
click at [995, 23] on link "Save" at bounding box center [996, 17] width 45 height 22
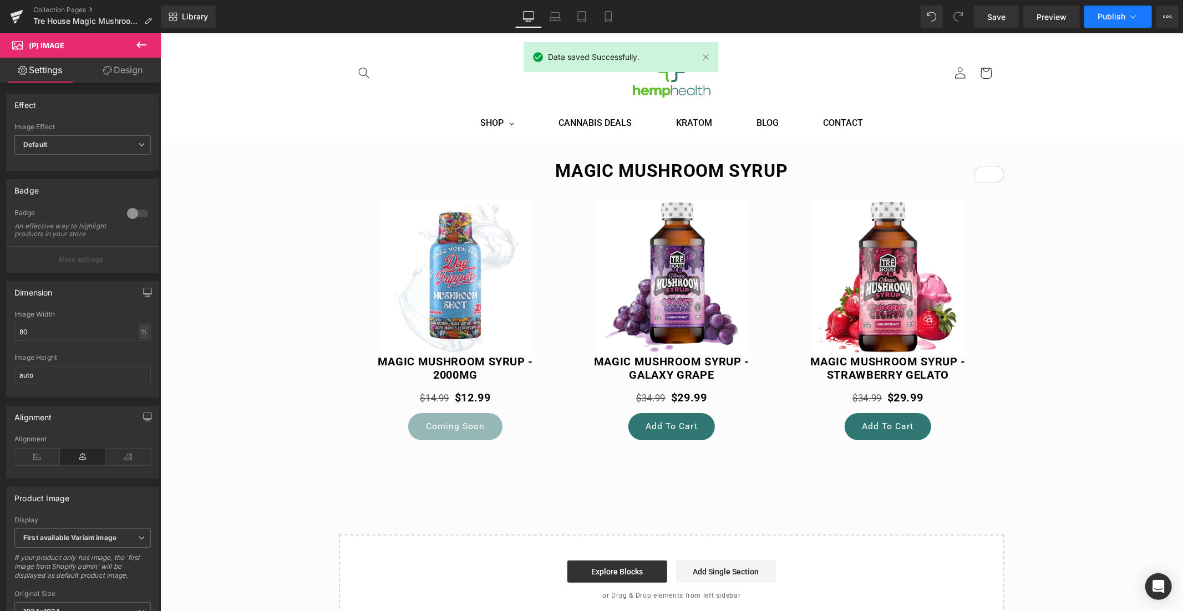
click at [1105, 22] on button "Publish" at bounding box center [1118, 17] width 68 height 22
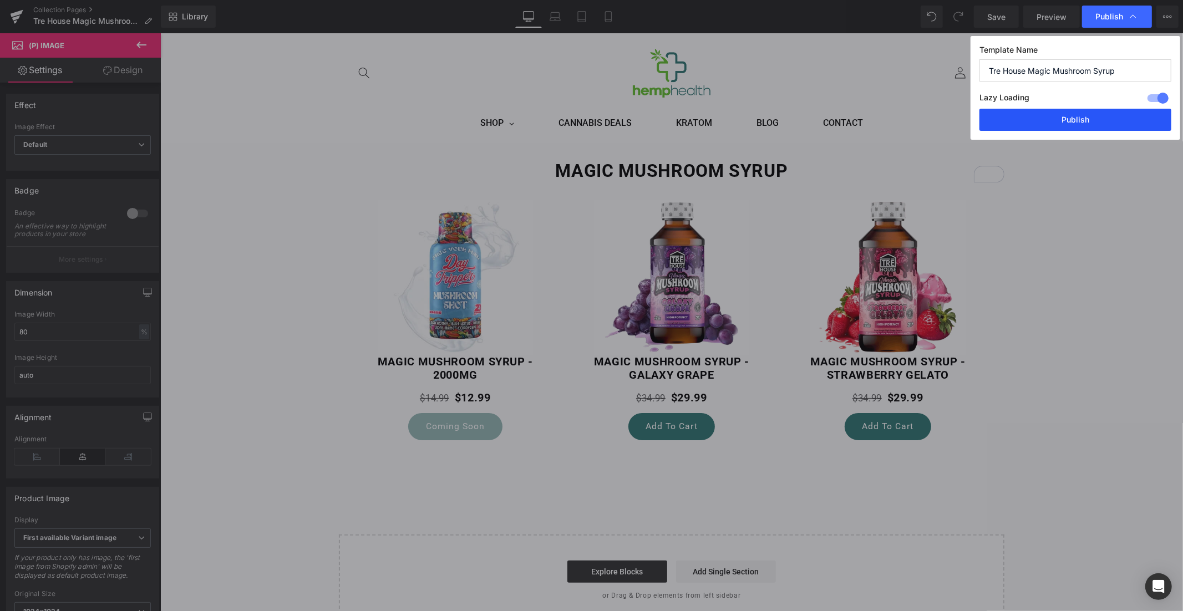
click at [1068, 119] on button "Publish" at bounding box center [1076, 120] width 192 height 22
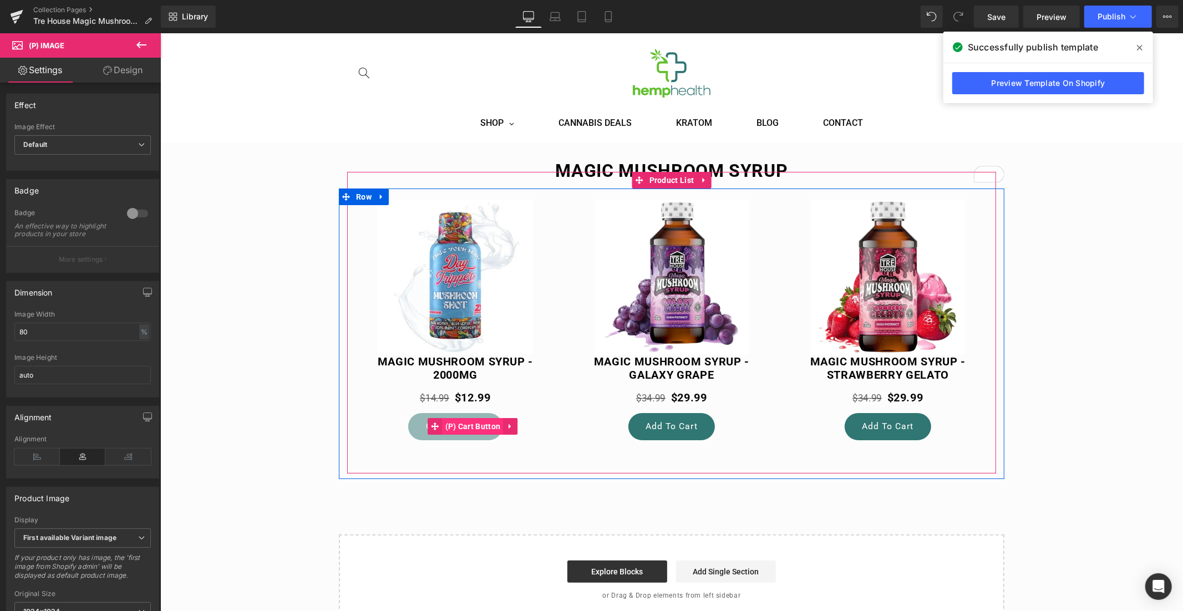
click at [464, 426] on span "(P) Cart Button" at bounding box center [472, 426] width 61 height 17
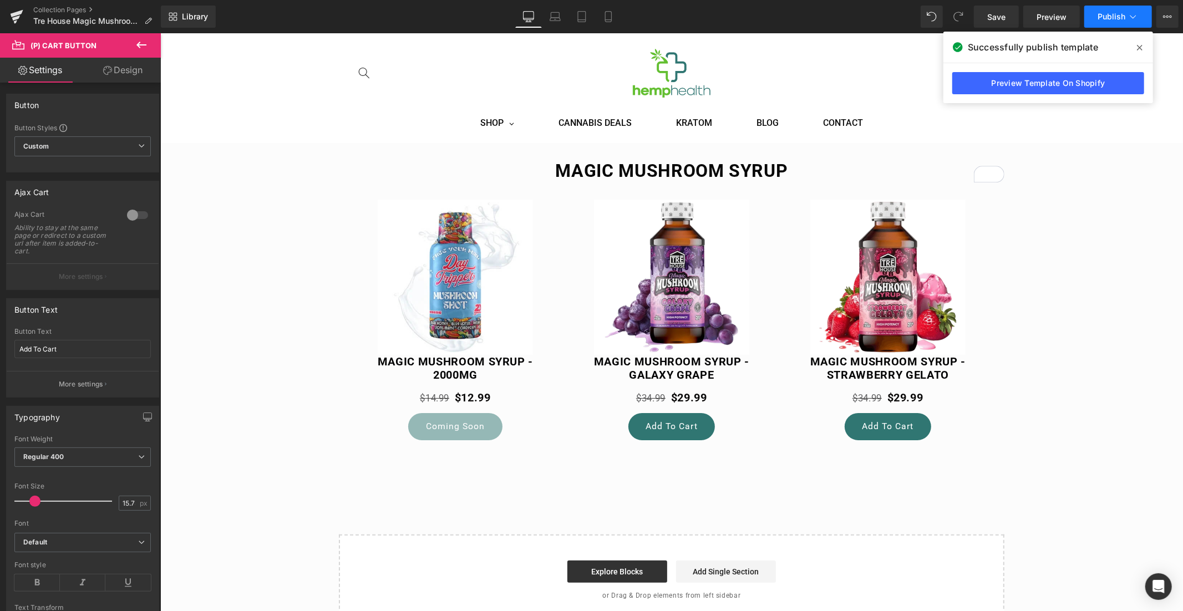
click at [1100, 24] on button "Publish" at bounding box center [1118, 17] width 68 height 22
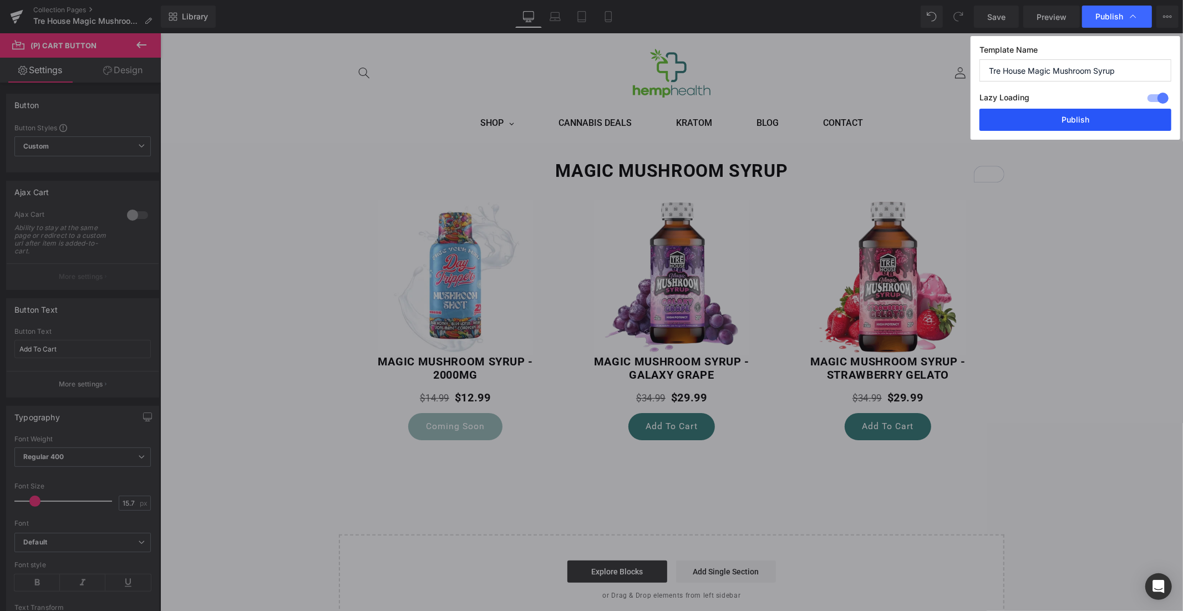
click at [1067, 121] on button "Publish" at bounding box center [1076, 120] width 192 height 22
